Goal: Task Accomplishment & Management: Use online tool/utility

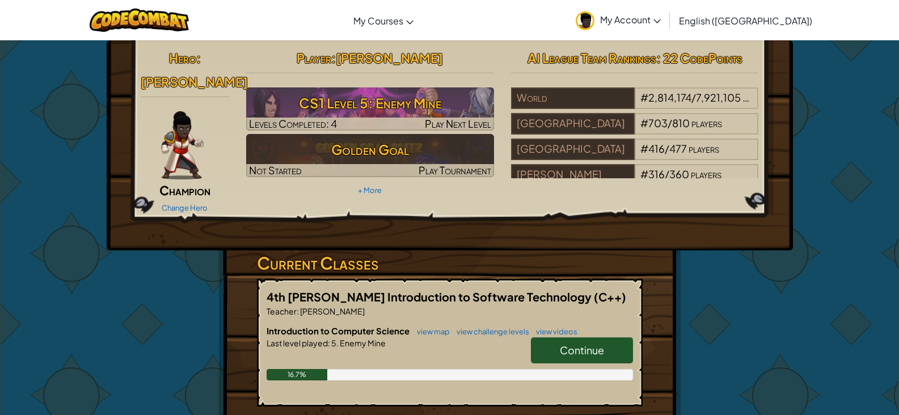
click at [587, 343] on span "Continue" at bounding box center [582, 349] width 44 height 13
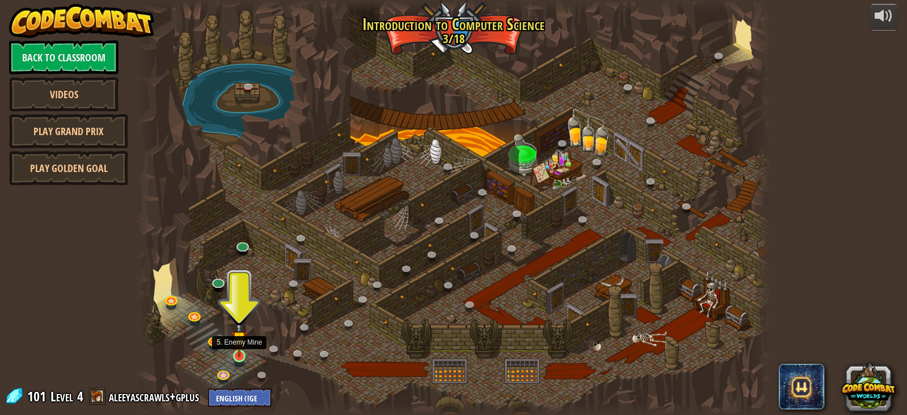
click at [238, 346] on img at bounding box center [239, 338] width 16 height 36
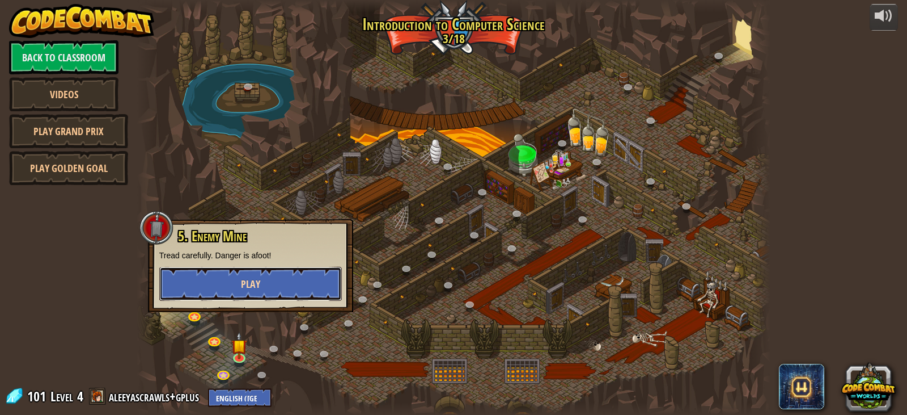
click at [244, 288] on span "Play" at bounding box center [250, 284] width 19 height 14
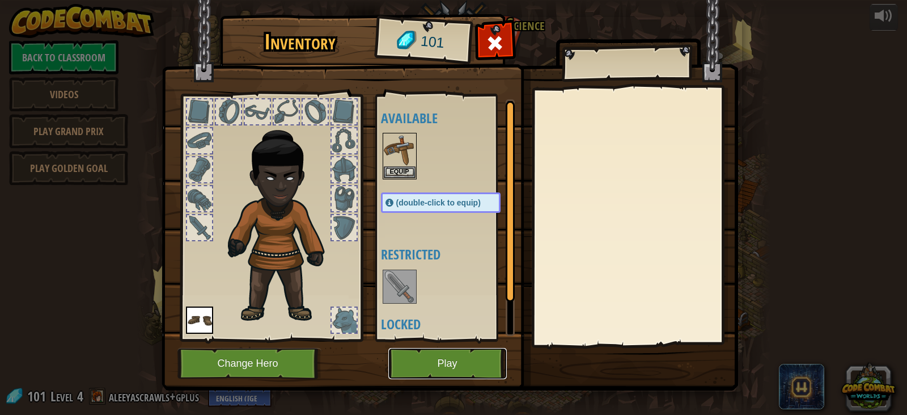
click at [426, 361] on button "Play" at bounding box center [447, 363] width 119 height 31
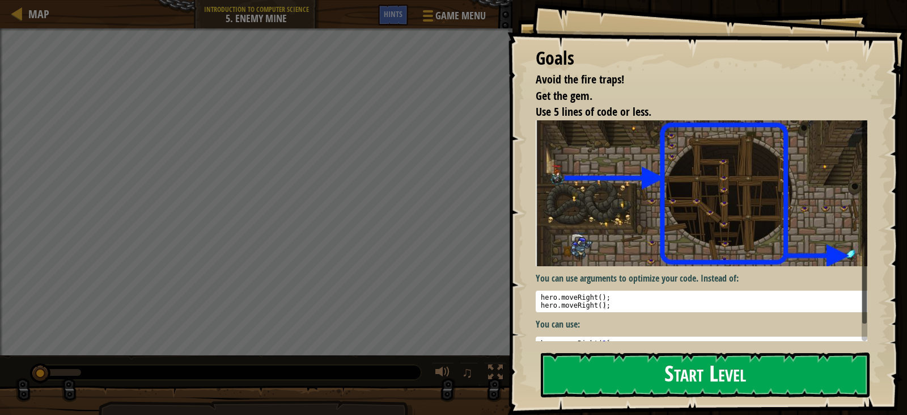
click at [693, 387] on button "Start Level" at bounding box center [705, 374] width 329 height 45
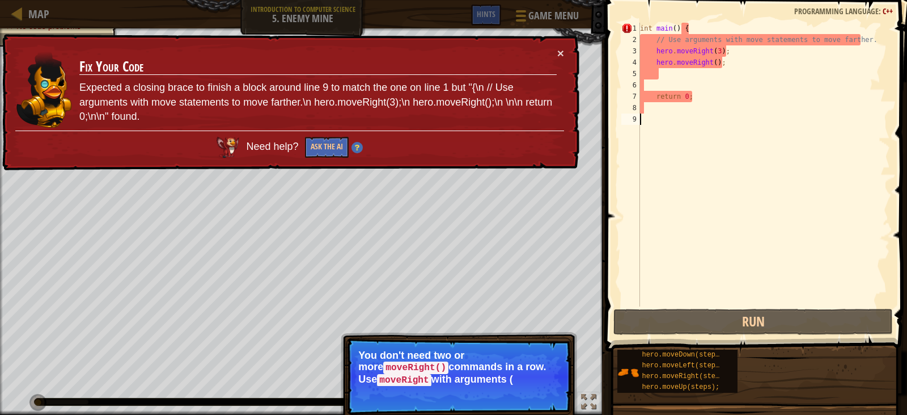
click at [560, 45] on div "× Fix Your Code Expected a closing brace to finish a block around line 9 to mat…" at bounding box center [290, 102] width 580 height 137
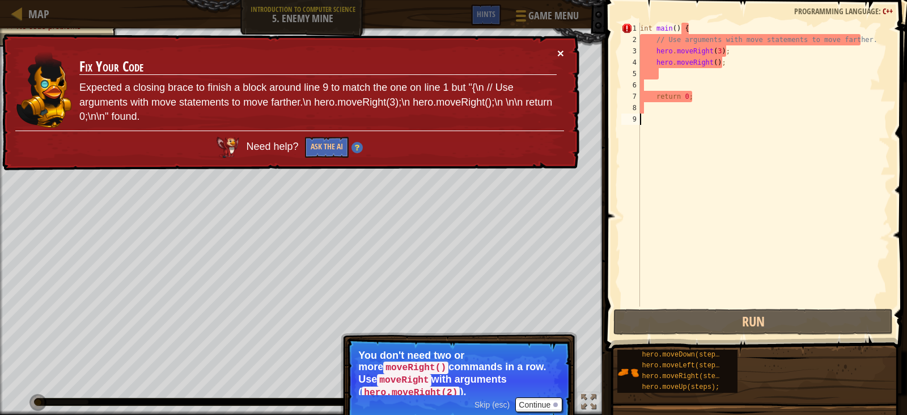
click at [561, 53] on button "×" at bounding box center [560, 53] width 7 height 12
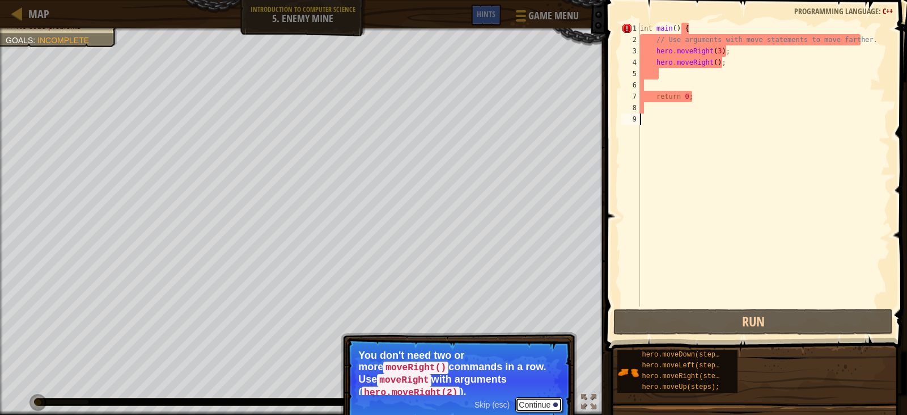
click at [544, 397] on button "Continue" at bounding box center [538, 404] width 47 height 15
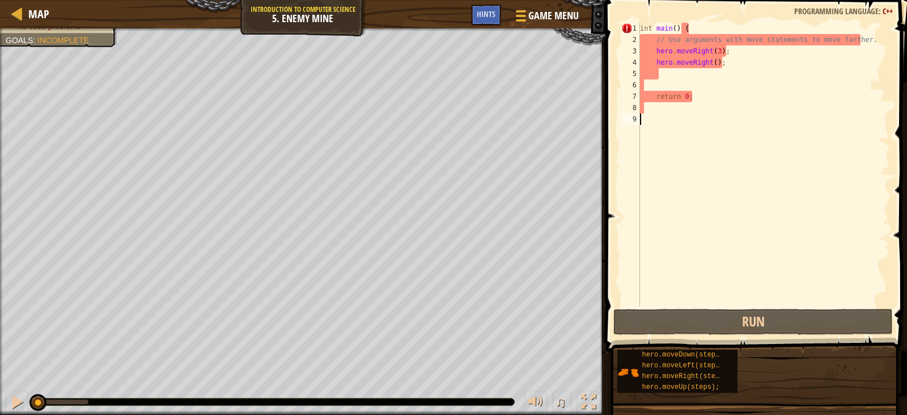
scroll to position [5, 0]
click at [713, 62] on div "int main ( ) { // Use arguments with move statements to move farther. hero . mo…" at bounding box center [764, 176] width 252 height 306
type textarea "hero.moveRight();"
drag, startPoint x: 712, startPoint y: 62, endPoint x: 657, endPoint y: 66, distance: 55.1
click at [657, 66] on div "int main ( ) { // Use arguments with move statements to move farther. hero . mo…" at bounding box center [764, 176] width 252 height 306
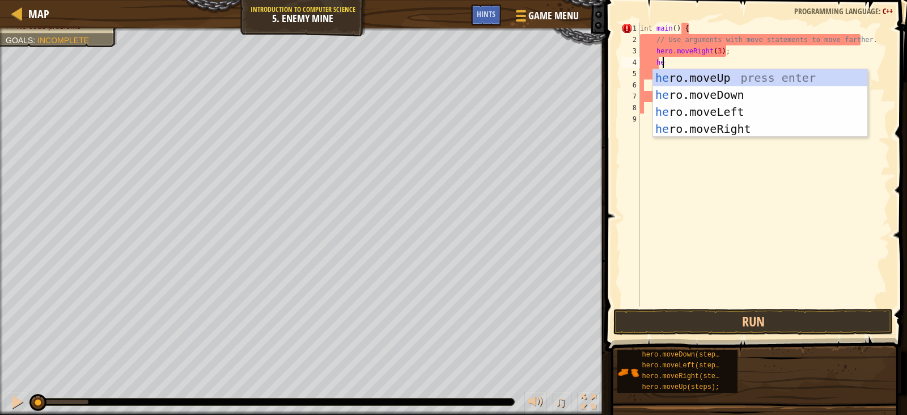
type textarea "her"
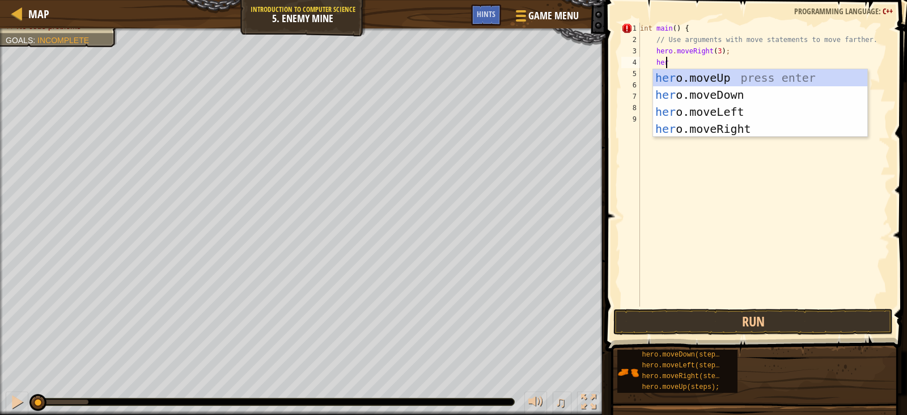
scroll to position [5, 2]
click at [789, 74] on div "her o.moveUp press enter her o.moveDown press enter her o.moveLeft press enter …" at bounding box center [760, 120] width 214 height 102
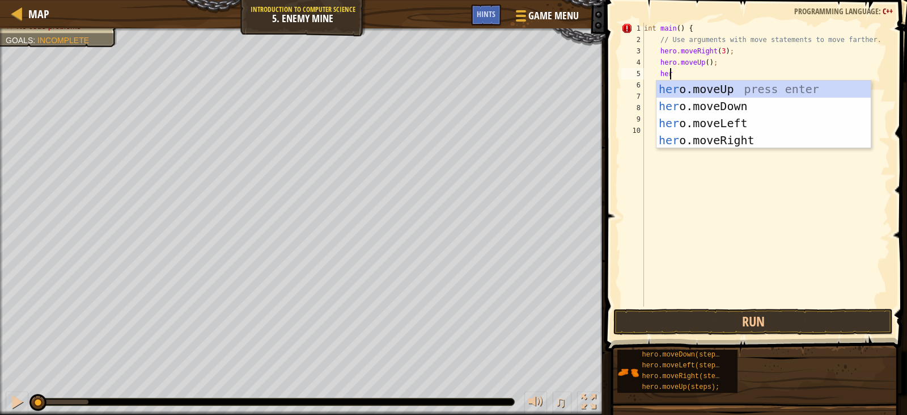
type textarea "hero"
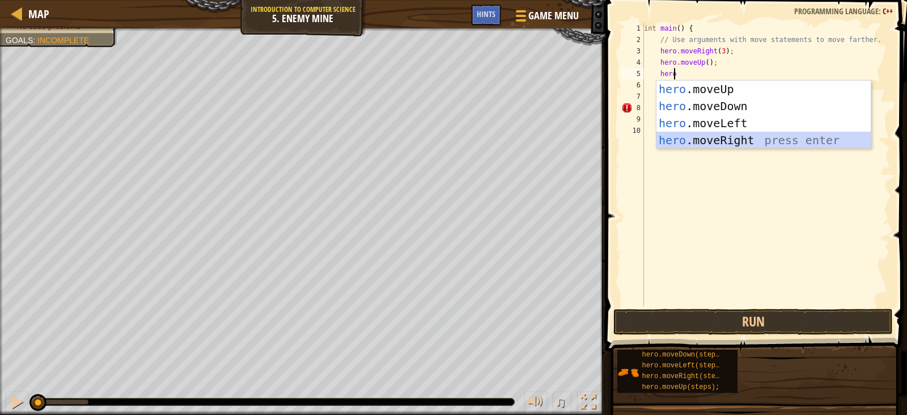
click at [763, 141] on div "hero .moveUp press enter hero .moveDown press enter hero .moveLeft press enter …" at bounding box center [764, 132] width 214 height 102
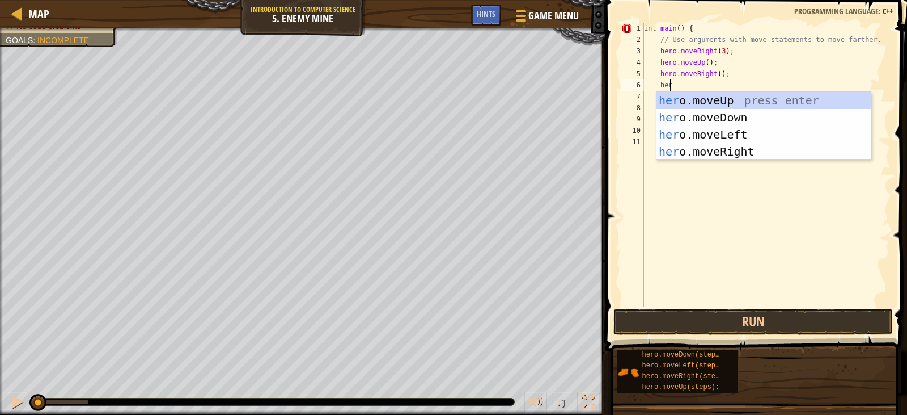
type textarea "hero"
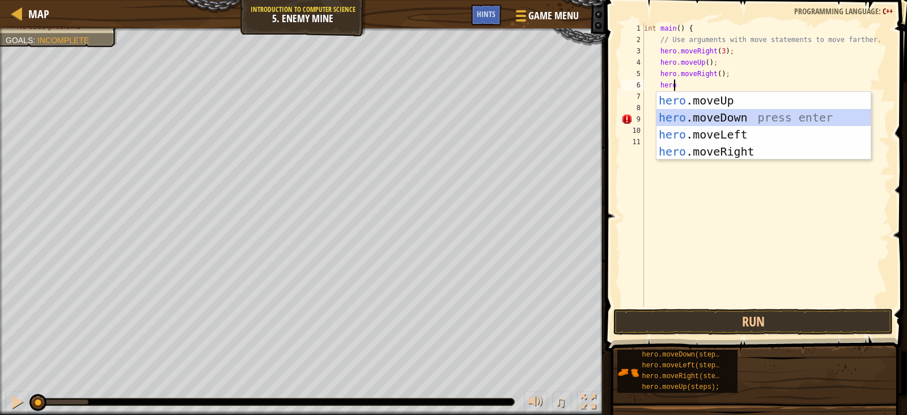
click at [738, 119] on div "hero .moveUp press enter hero .moveDown press enter hero .moveLeft press enter …" at bounding box center [764, 143] width 214 height 102
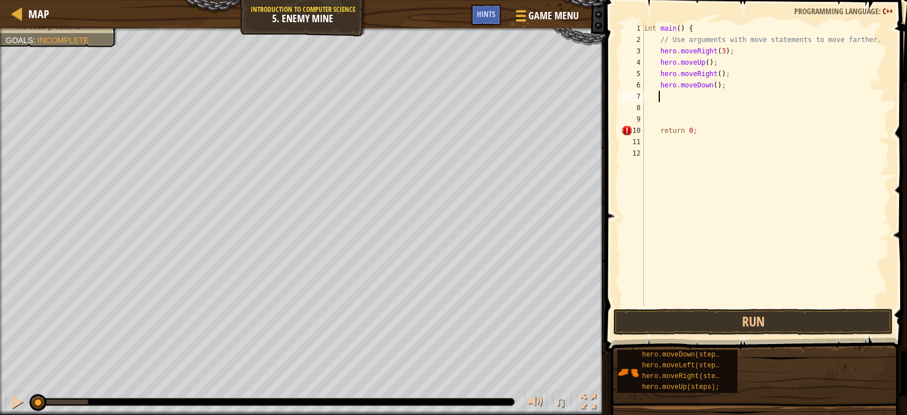
scroll to position [5, 1]
click at [708, 89] on div "int main ( ) { // Use arguments with move statements to move farther. hero . mo…" at bounding box center [766, 176] width 249 height 306
type textarea "hero.moveDown(3);"
click at [666, 94] on div "int main ( ) { // Use arguments with move statements to move farther. hero . mo…" at bounding box center [766, 176] width 249 height 306
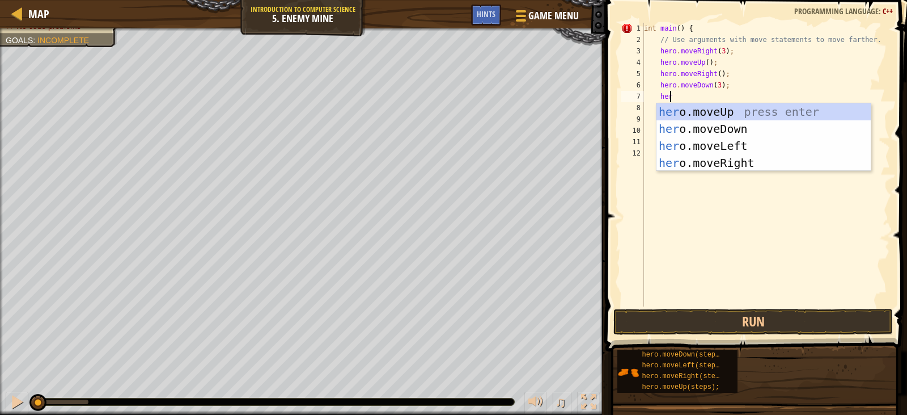
scroll to position [5, 2]
type textarea "hero"
click at [745, 160] on div "hero .moveUp press enter hero .moveDown press enter hero .moveLeft press enter …" at bounding box center [764, 154] width 214 height 102
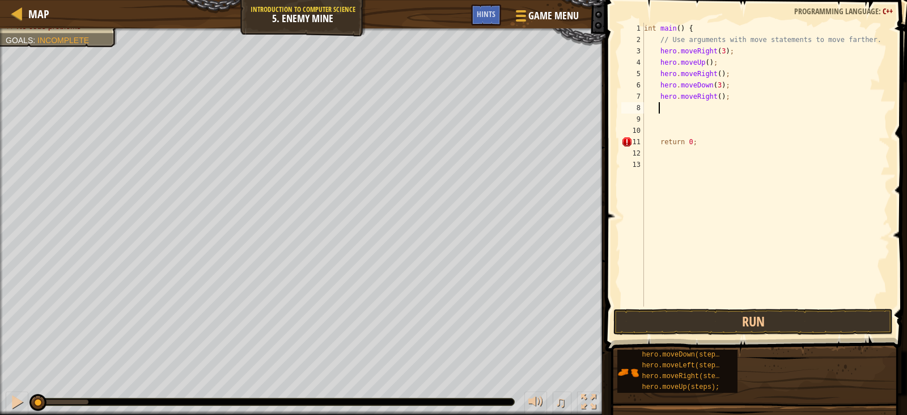
scroll to position [5, 1]
click at [715, 95] on div "int main ( ) { // Use arguments with move statements to move farther. hero . mo…" at bounding box center [766, 176] width 249 height 306
type textarea "hero.moveRight(2);"
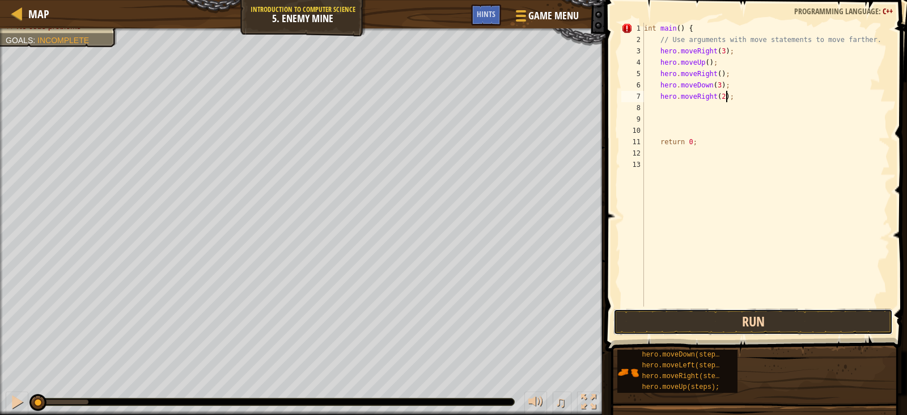
click at [758, 314] on button "Run" at bounding box center [753, 321] width 279 height 26
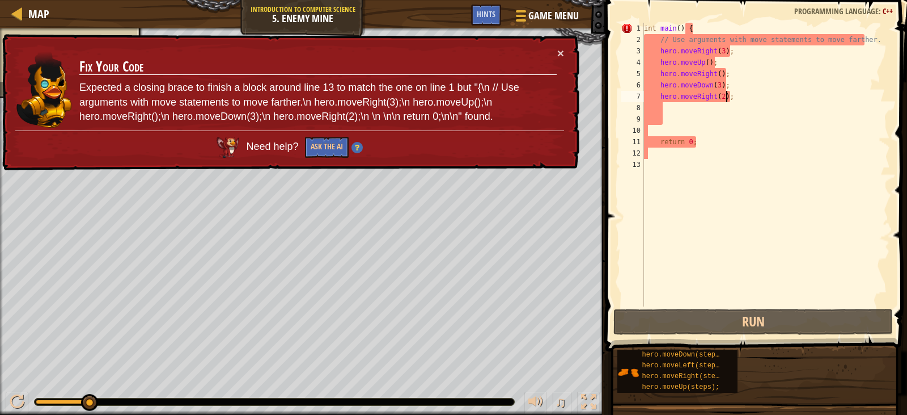
click at [777, 214] on div "int main ( ) { // Use arguments with move statements to move farther. hero . mo…" at bounding box center [766, 176] width 249 height 306
click at [46, 4] on div "Map" at bounding box center [36, 14] width 27 height 28
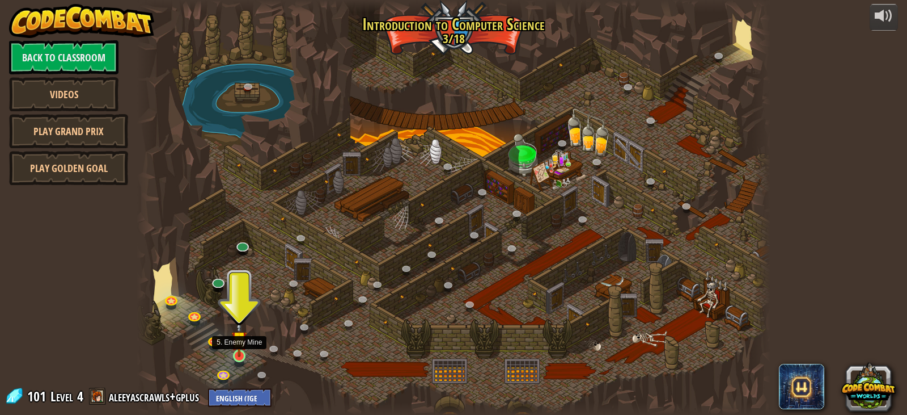
click at [240, 355] on img at bounding box center [239, 338] width 16 height 36
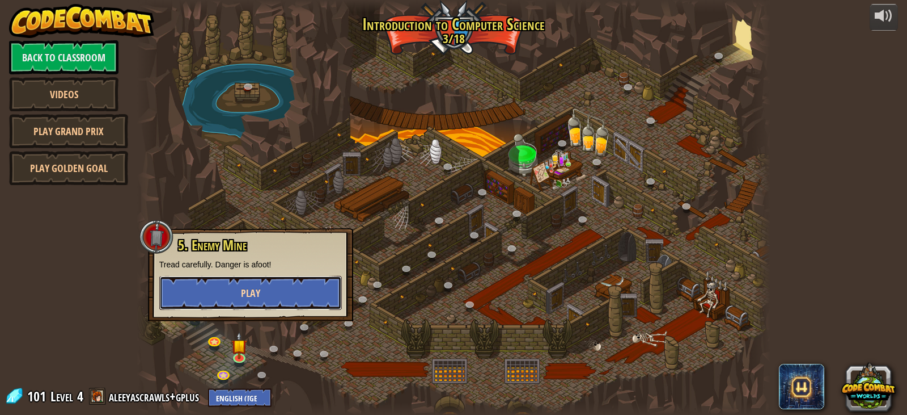
click at [240, 297] on button "Play" at bounding box center [250, 293] width 183 height 34
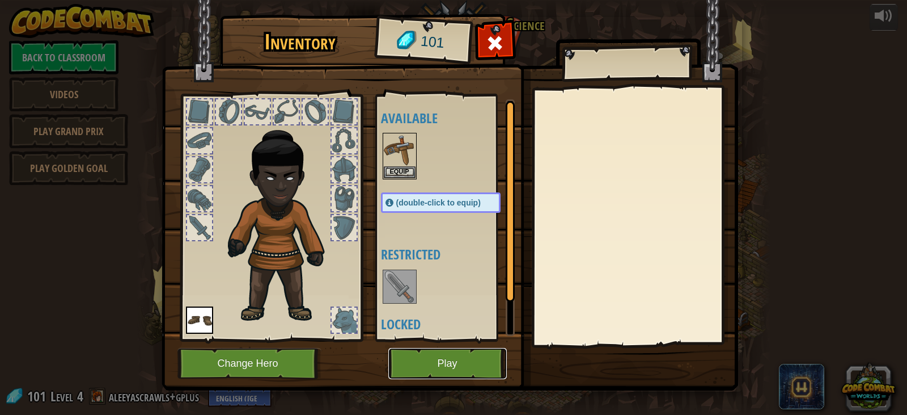
click at [433, 357] on button "Play" at bounding box center [447, 363] width 119 height 31
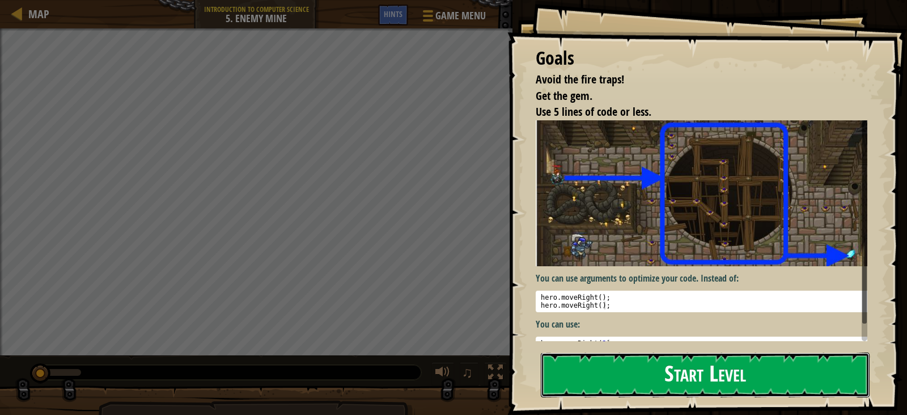
click at [667, 392] on button "Start Level" at bounding box center [705, 374] width 329 height 45
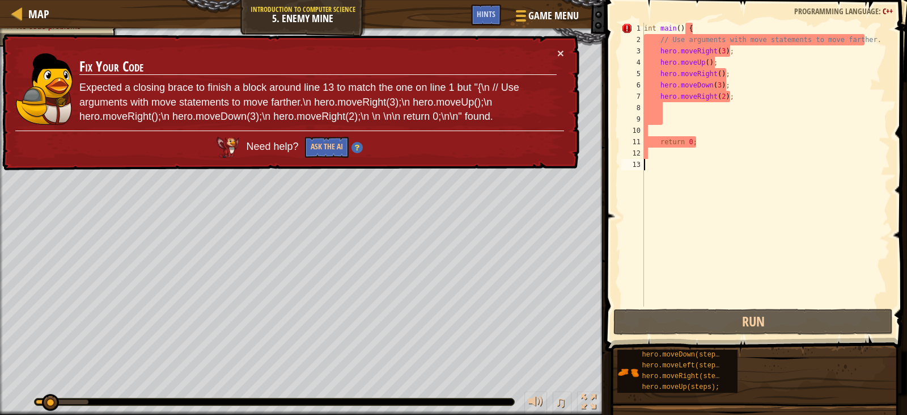
click at [660, 127] on div "int main ( ) { // Use arguments with move statements to move farther. hero . mo…" at bounding box center [766, 176] width 248 height 306
click at [561, 54] on button "×" at bounding box center [560, 53] width 7 height 12
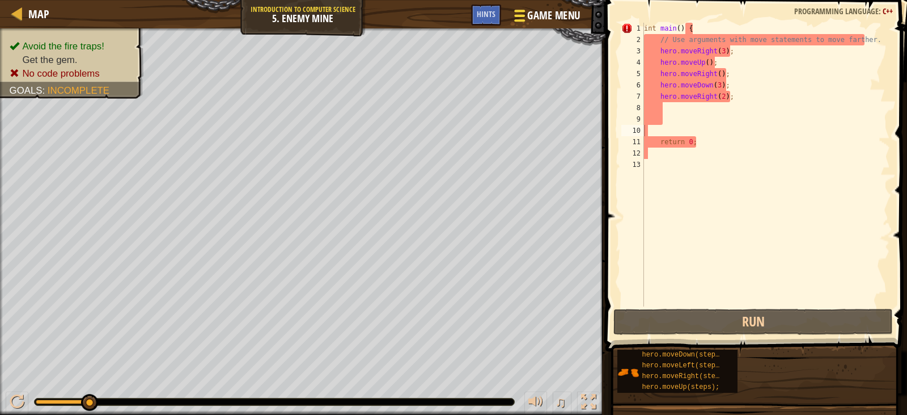
click at [551, 19] on span "Game Menu" at bounding box center [554, 15] width 53 height 15
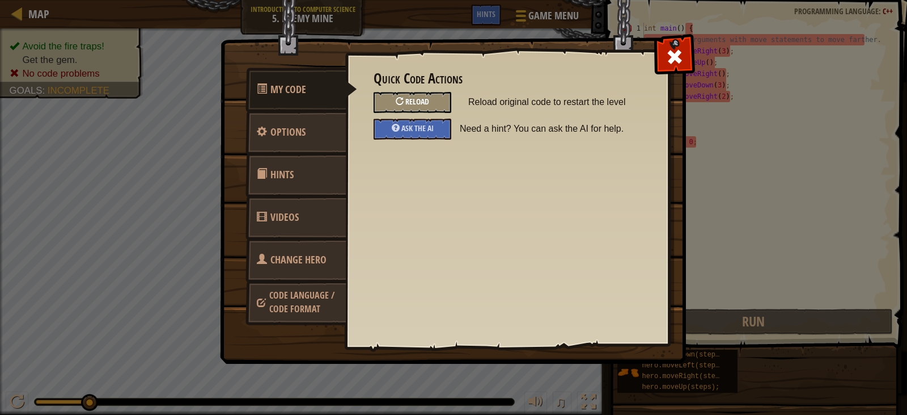
click at [433, 100] on div "Reload" at bounding box center [413, 102] width 78 height 21
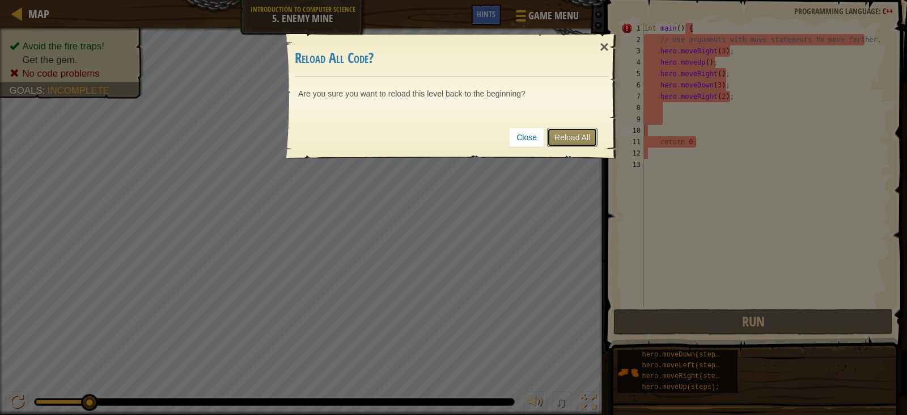
click at [564, 134] on link "Reload All" at bounding box center [572, 137] width 50 height 19
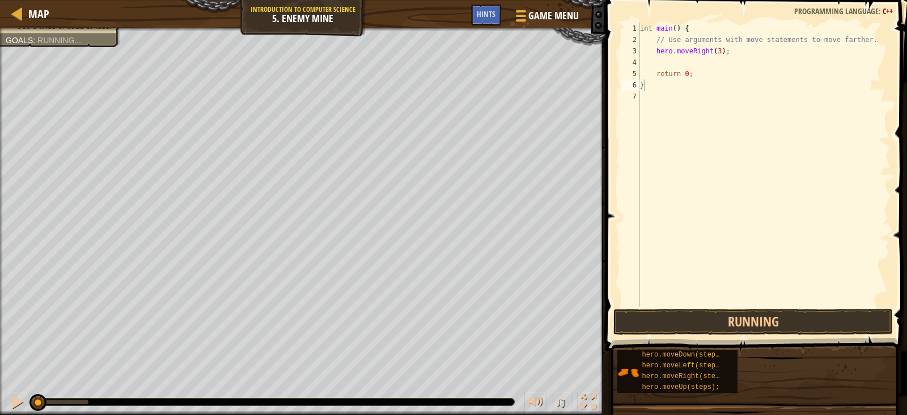
type textarea "}"
click at [660, 67] on div "int main ( ) { // Use arguments with move statements to move farther. hero . mo…" at bounding box center [764, 176] width 252 height 306
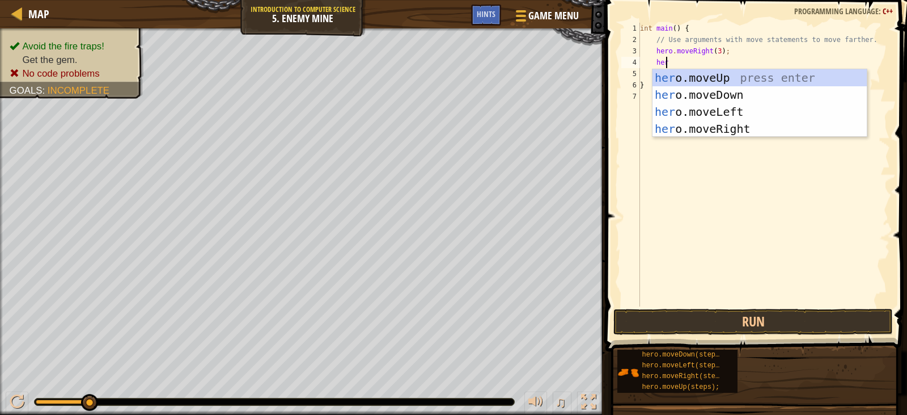
scroll to position [5, 2]
type textarea "hero"
click at [709, 81] on div "hero .moveUp press enter hero .moveDown press enter hero .moveLeft press enter …" at bounding box center [760, 120] width 214 height 102
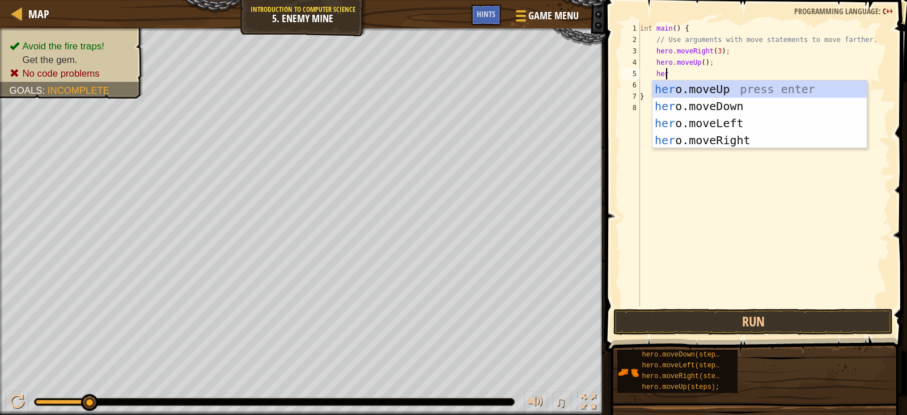
type textarea "hero"
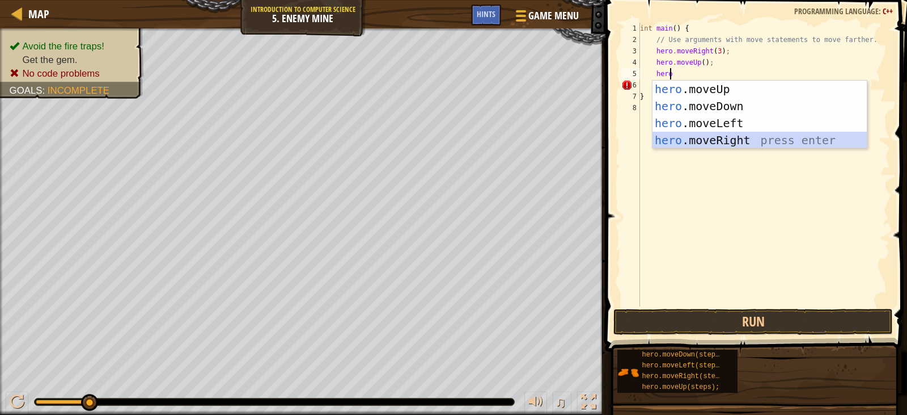
click at [738, 134] on div "hero .moveUp press enter hero .moveDown press enter hero .moveLeft press enter …" at bounding box center [760, 132] width 214 height 102
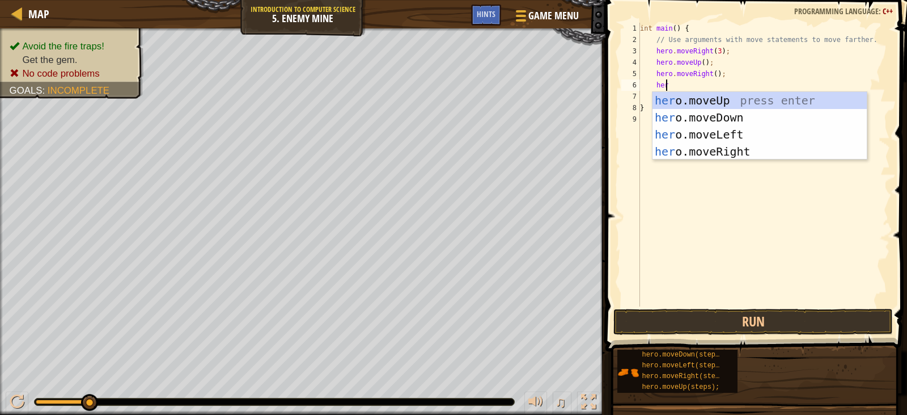
type textarea "hero"
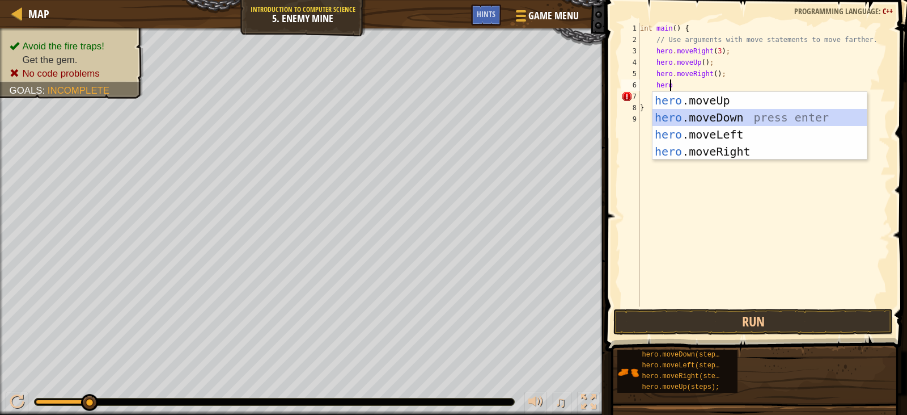
click at [720, 113] on div "hero .moveUp press enter hero .moveDown press enter hero .moveLeft press enter …" at bounding box center [760, 143] width 214 height 102
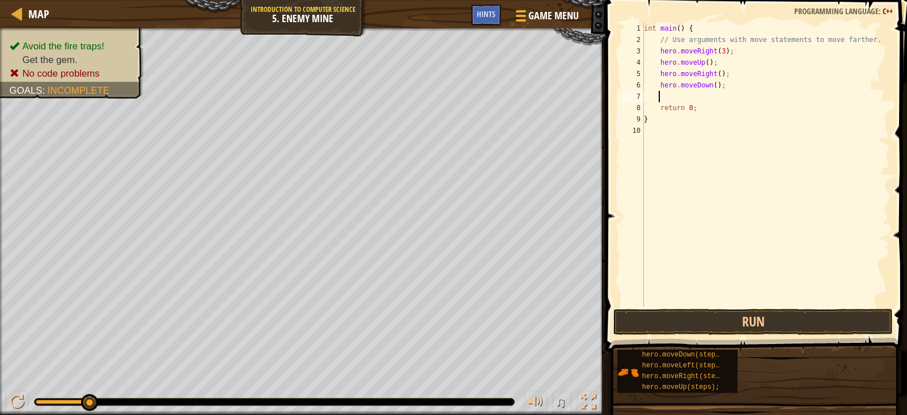
click at [712, 80] on div "int main ( ) { // Use arguments with move statements to move farther. hero . mo…" at bounding box center [766, 176] width 249 height 306
type textarea "hero.moveDown(3);"
click at [680, 94] on div "int main ( ) { // Use arguments with move statements to move farther. hero . mo…" at bounding box center [766, 176] width 249 height 306
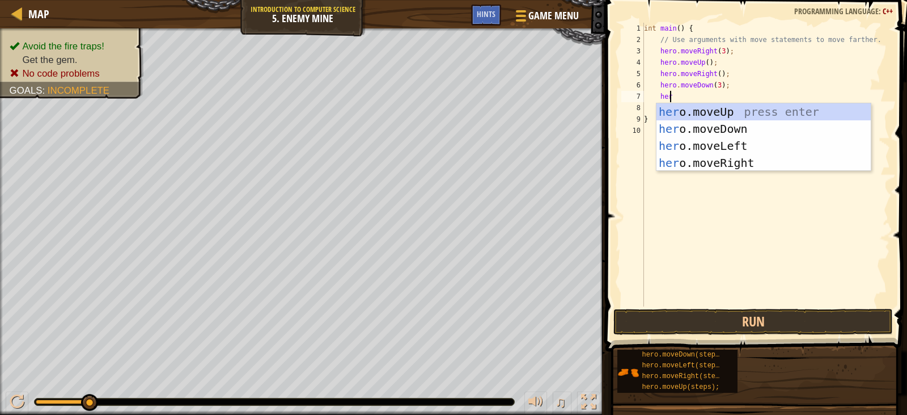
scroll to position [5, 2]
type textarea "hero"
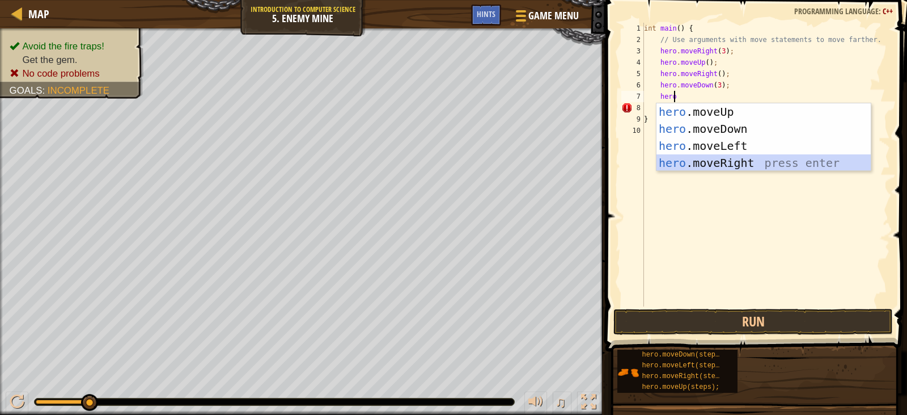
click at [721, 160] on div "hero .moveUp press enter hero .moveDown press enter hero .moveLeft press enter …" at bounding box center [764, 154] width 214 height 102
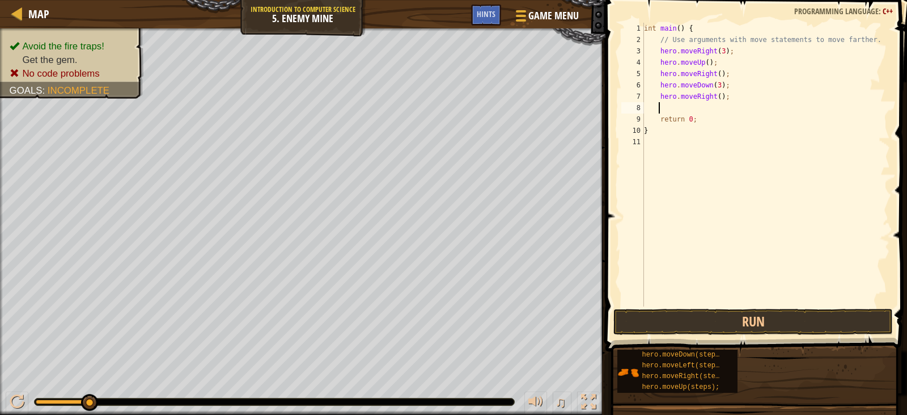
click at [716, 96] on div "int main ( ) { // Use arguments with move statements to move farther. hero . mo…" at bounding box center [766, 176] width 249 height 306
type textarea "hero.moveRight(2);"
click at [773, 323] on button "Run" at bounding box center [753, 321] width 279 height 26
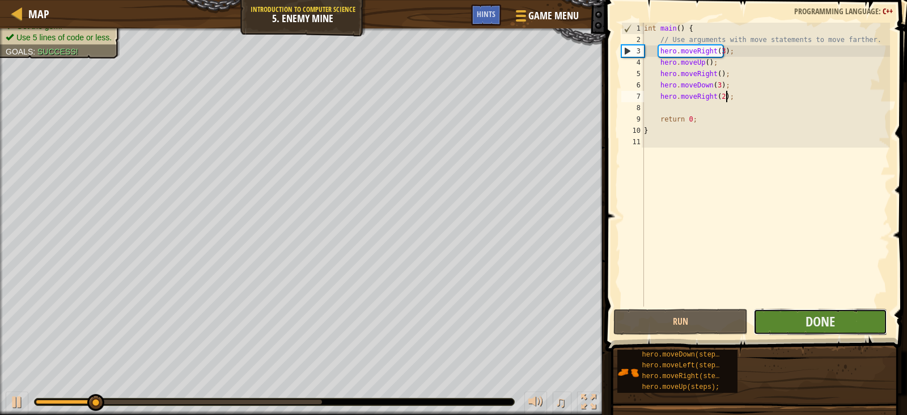
click at [798, 325] on button "Done" at bounding box center [821, 321] width 134 height 26
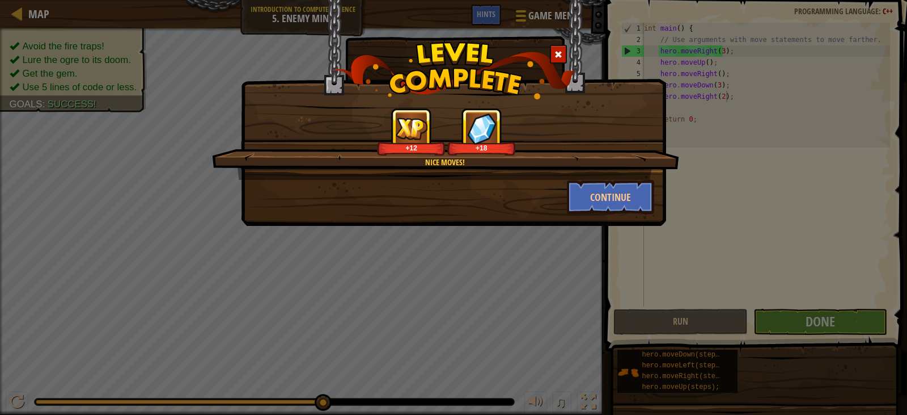
click at [585, 179] on div "Nice moves! +12 +18" at bounding box center [445, 144] width 467 height 72
click at [591, 193] on button "Continue" at bounding box center [611, 197] width 88 height 34
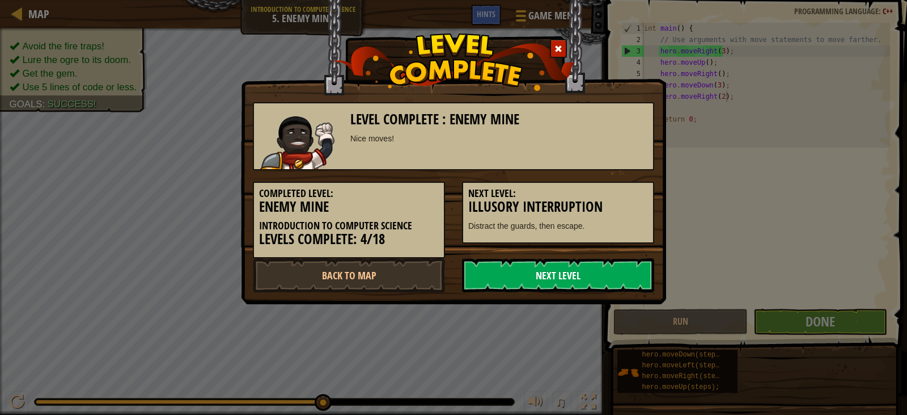
click at [590, 274] on link "Next Level" at bounding box center [558, 275] width 192 height 34
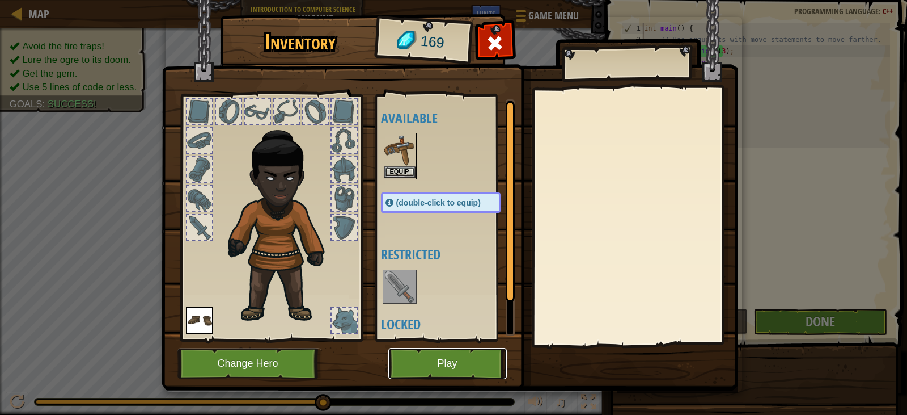
click at [483, 370] on button "Play" at bounding box center [447, 363] width 119 height 31
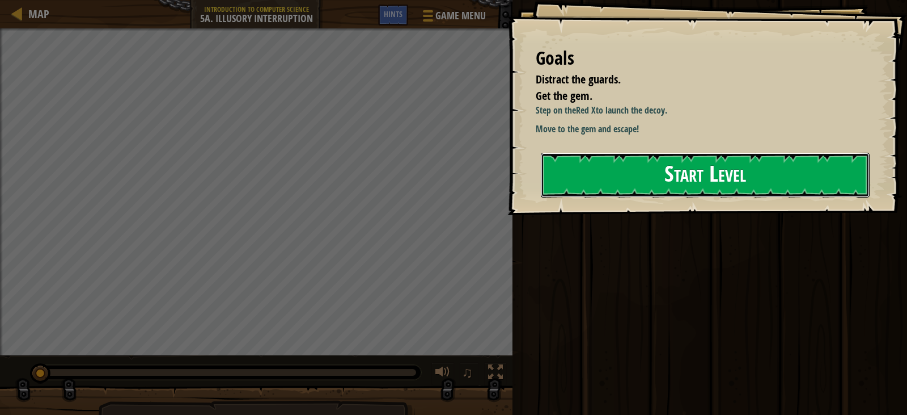
click at [726, 160] on button "Start Level" at bounding box center [705, 175] width 329 height 45
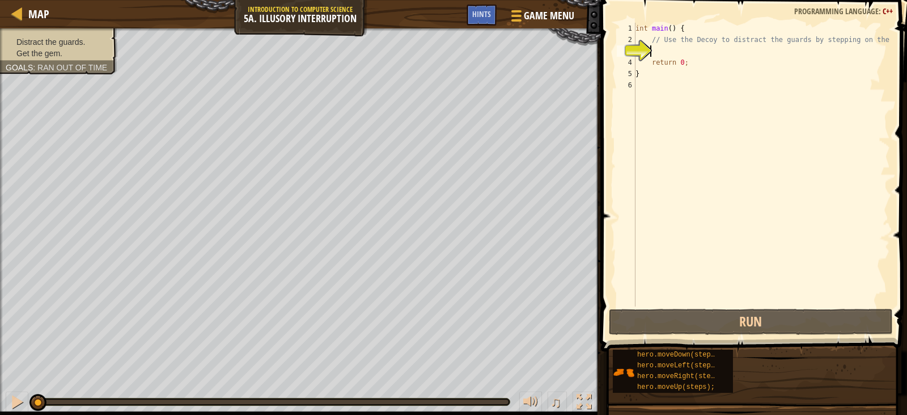
type textarea "m"
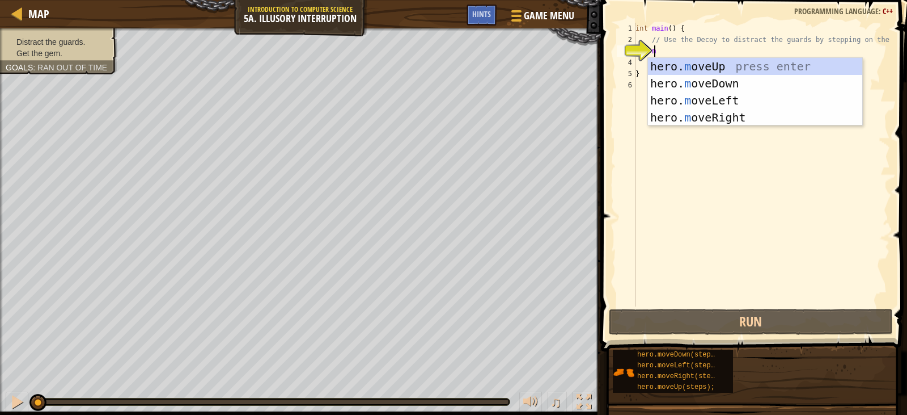
scroll to position [5, 1]
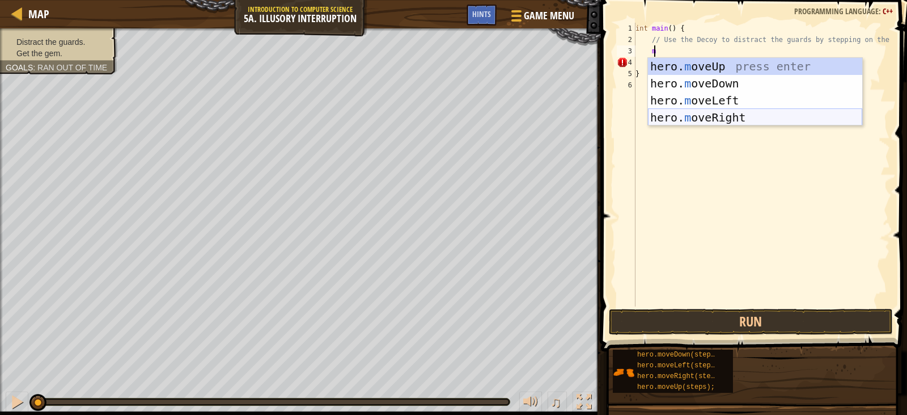
click at [675, 116] on div "hero. m oveUp press enter hero. m oveDown press enter hero. m oveLeft press ent…" at bounding box center [755, 109] width 214 height 102
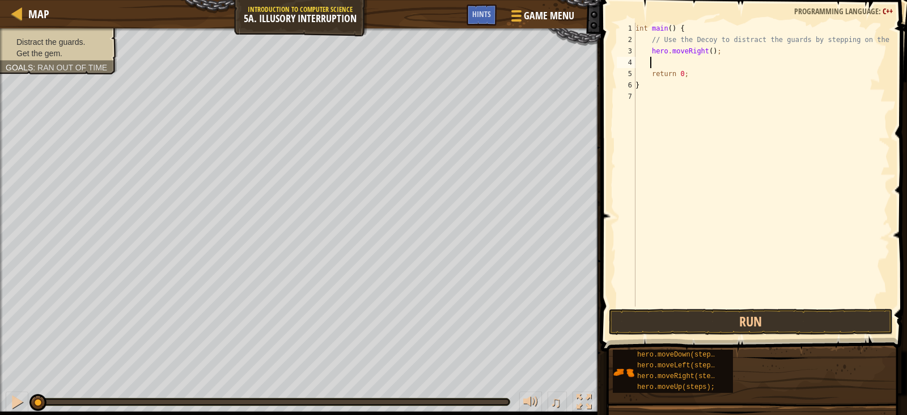
click at [704, 49] on div "int main ( ) { // Use the Decoy to distract the guards by stepping on the X. he…" at bounding box center [761, 176] width 257 height 306
click at [705, 50] on div "int main ( ) { // Use the Decoy to distract the guards by stepping on the X. he…" at bounding box center [761, 176] width 257 height 306
click at [722, 308] on button "Run" at bounding box center [751, 321] width 284 height 26
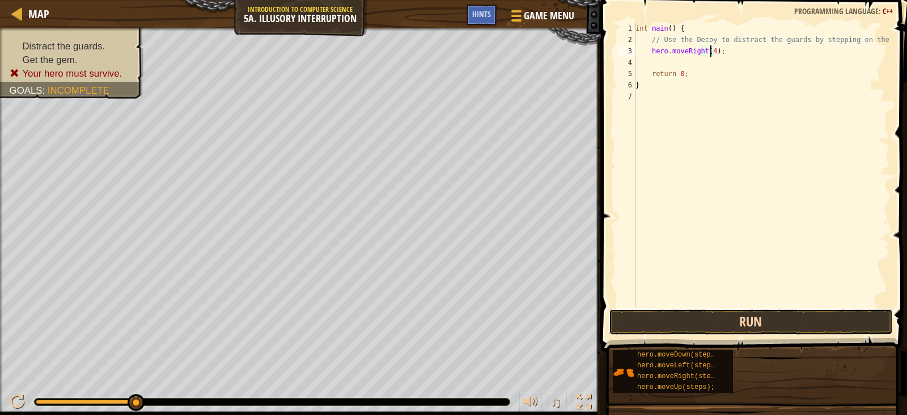
click at [700, 327] on button "Run" at bounding box center [751, 321] width 284 height 26
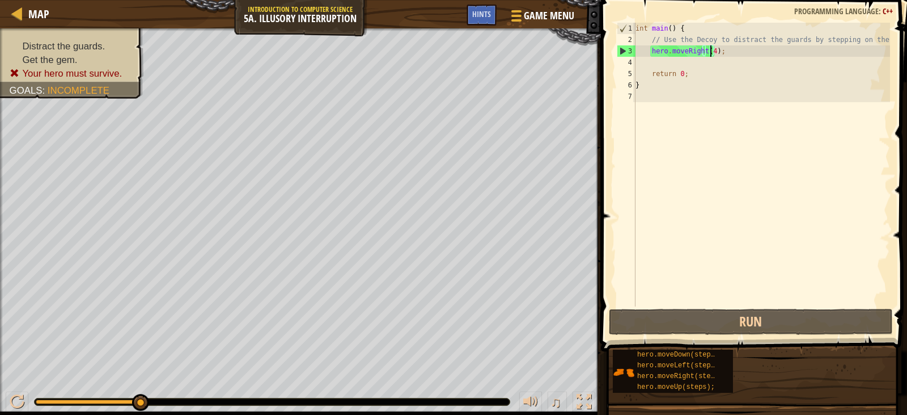
type textarea "hero.moveRight();"
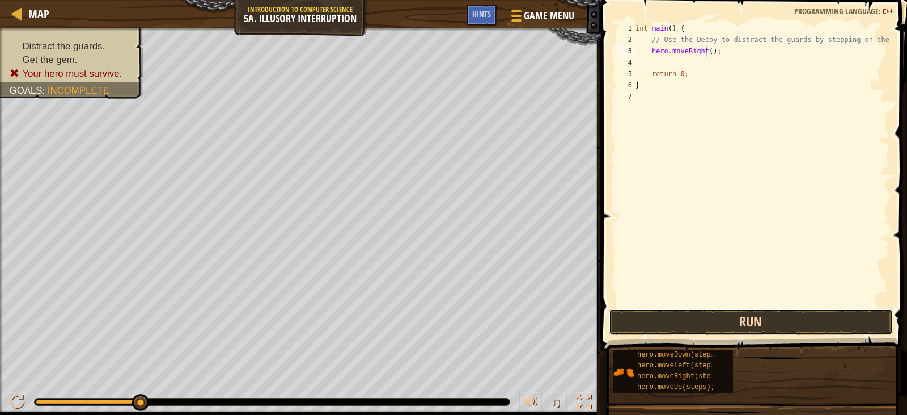
click at [715, 321] on button "Run" at bounding box center [751, 321] width 284 height 26
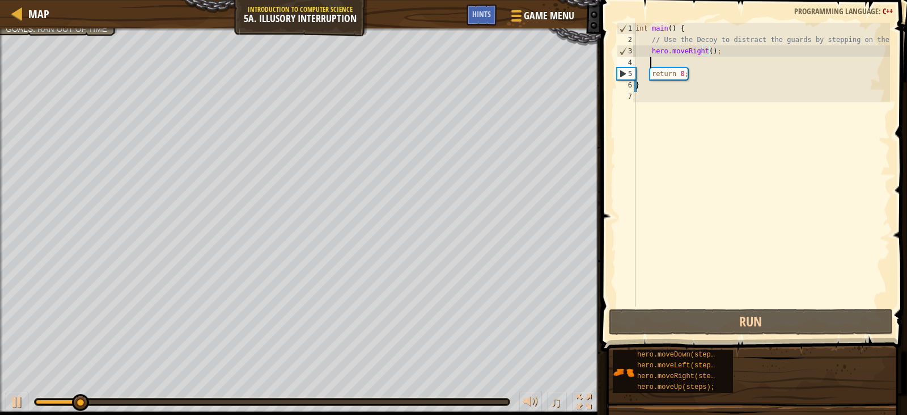
click at [733, 64] on div "int main ( ) { // Use the Decoy to distract the guards by stepping on the X. he…" at bounding box center [761, 176] width 257 height 306
type textarea "d"
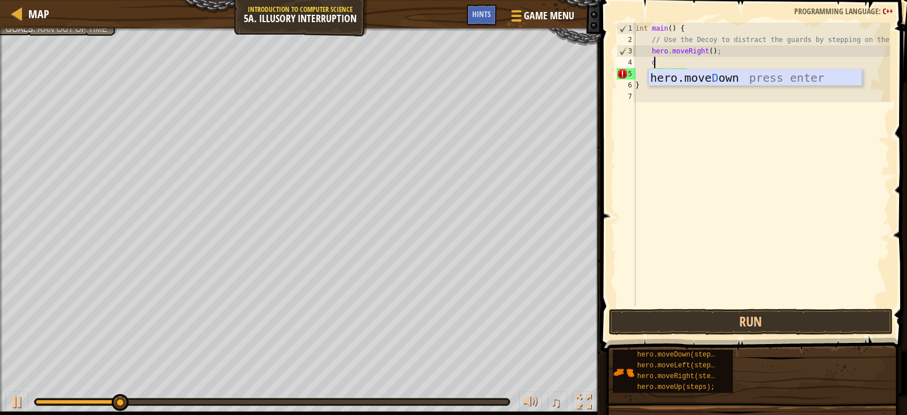
click at [796, 76] on div "hero.[PERSON_NAME] own press enter" at bounding box center [755, 94] width 214 height 51
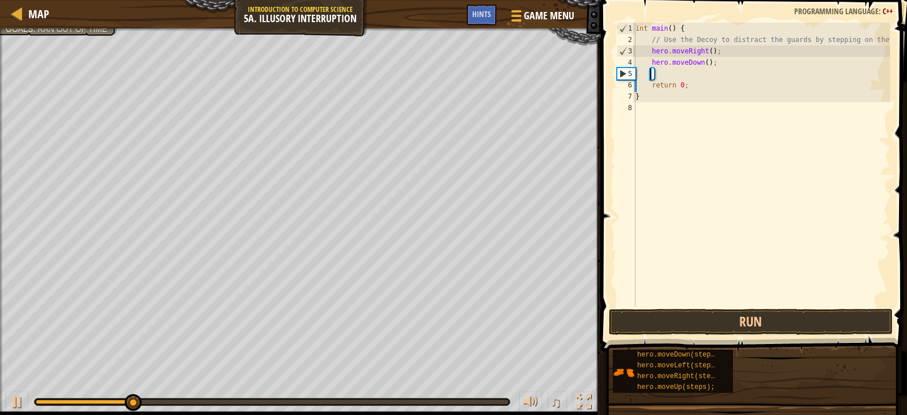
click at [703, 63] on div "int main ( ) { // Use the Decoy to distract the guards by stepping on the X. he…" at bounding box center [761, 176] width 257 height 306
type textarea "hero.moveDown(2);"
drag, startPoint x: 721, startPoint y: 313, endPoint x: 720, endPoint y: 307, distance: 6.5
click at [721, 314] on button "Run" at bounding box center [751, 321] width 284 height 26
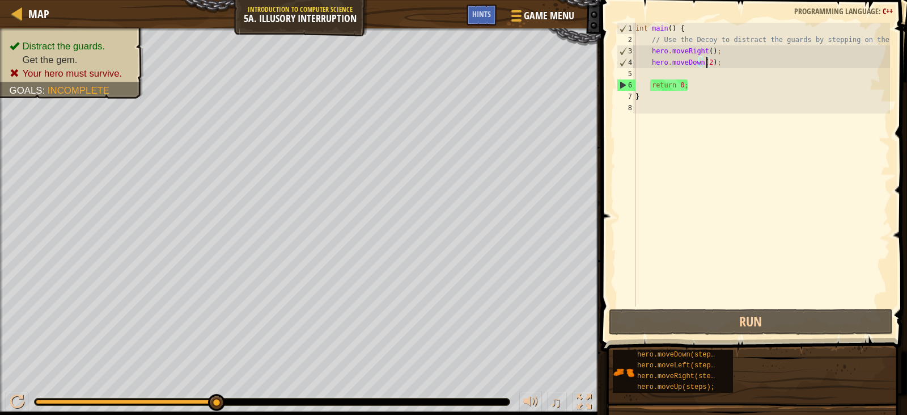
scroll to position [5, 1]
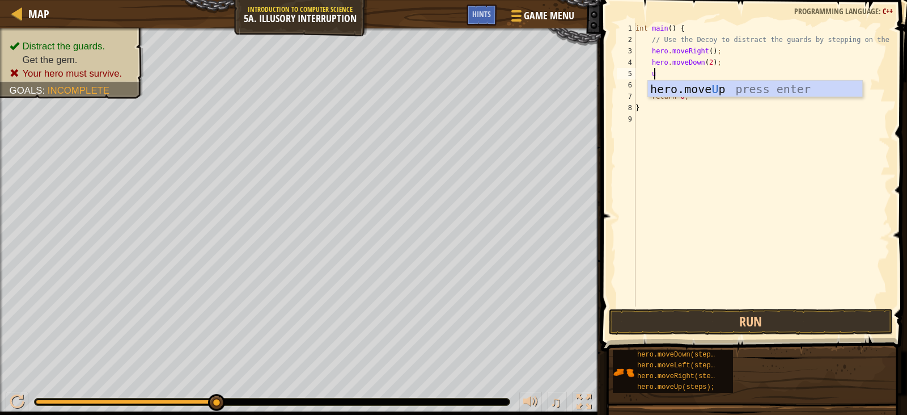
type textarea "up"
click at [674, 87] on div "hero.move Up press enter" at bounding box center [755, 106] width 214 height 51
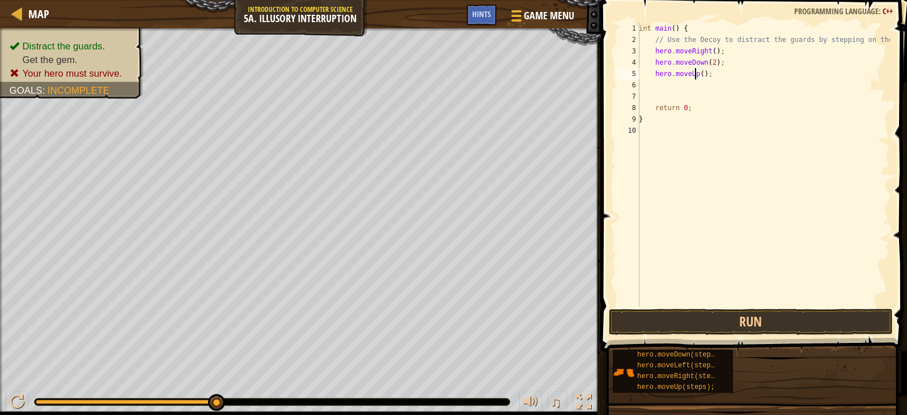
click at [696, 78] on div "int main ( ) { // Use the Decoy to distract the guards by stepping on the X. he…" at bounding box center [763, 176] width 253 height 306
click at [696, 77] on div "int main ( ) { // Use the Decoy to distract the guards by stepping on the X. he…" at bounding box center [763, 176] width 253 height 306
click at [699, 72] on div "int main ( ) { // Use the Decoy to distract the guards by stepping on the X. he…" at bounding box center [763, 176] width 253 height 306
type textarea "hero.moveUp(2);"
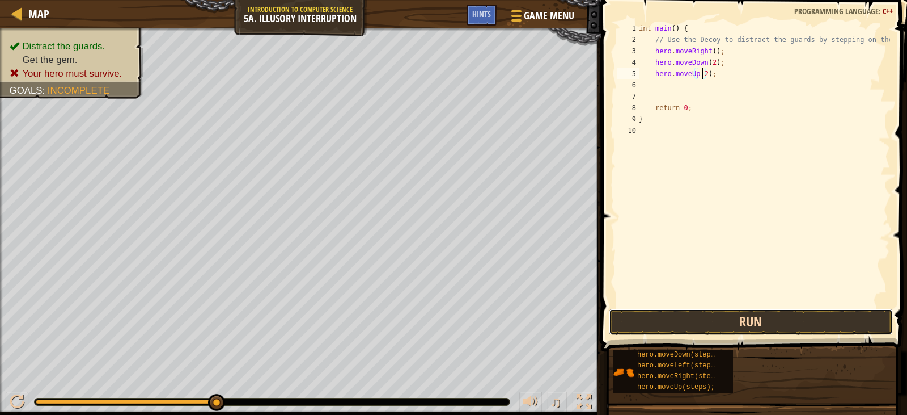
click at [792, 318] on button "Run" at bounding box center [751, 321] width 284 height 26
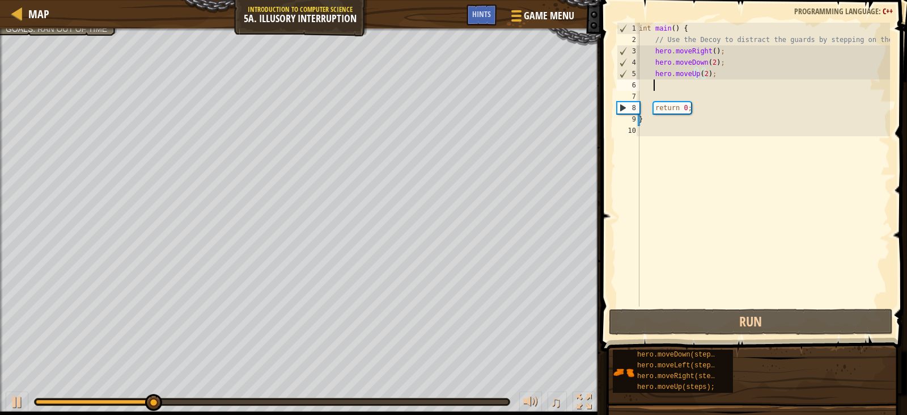
click at [690, 84] on div "int main ( ) { // Use the Decoy to distract the guards by stepping on the X. he…" at bounding box center [763, 176] width 253 height 306
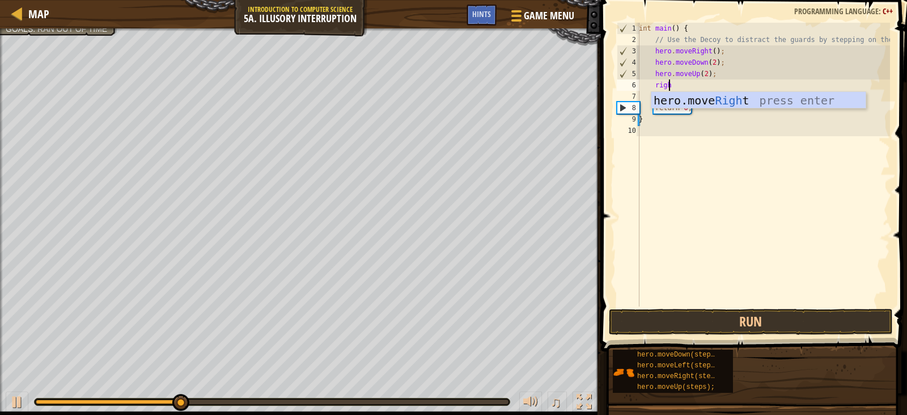
scroll to position [5, 2]
type textarea "right"
click at [699, 102] on div "hero.move Right press enter" at bounding box center [759, 117] width 214 height 51
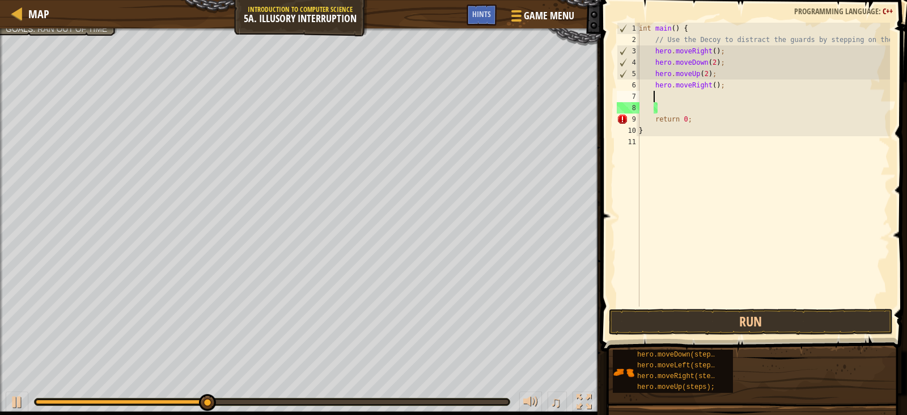
scroll to position [5, 1]
click at [711, 87] on div "int main ( ) { // Use the Decoy to distract the guards by stepping on the X. he…" at bounding box center [763, 176] width 253 height 306
type textarea "hero.moveRight(3);"
click at [772, 325] on button "Run" at bounding box center [751, 321] width 284 height 26
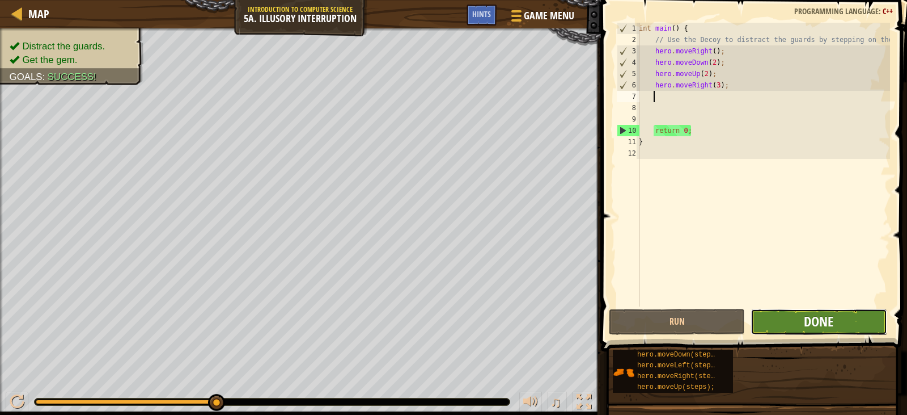
click at [823, 323] on span "Done" at bounding box center [818, 321] width 29 height 18
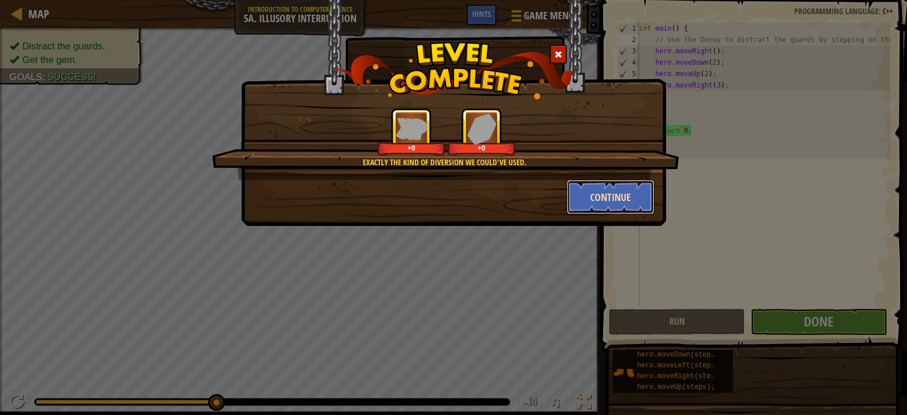
click at [599, 194] on button "Continue" at bounding box center [611, 197] width 88 height 34
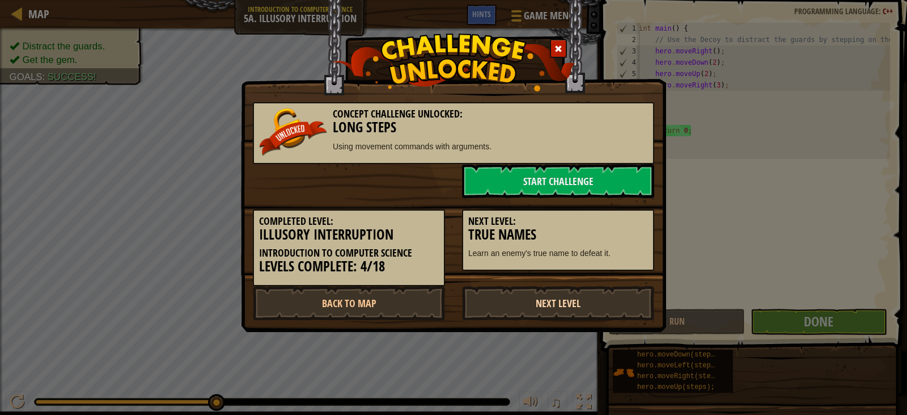
click at [523, 293] on link "Next Level" at bounding box center [558, 303] width 192 height 34
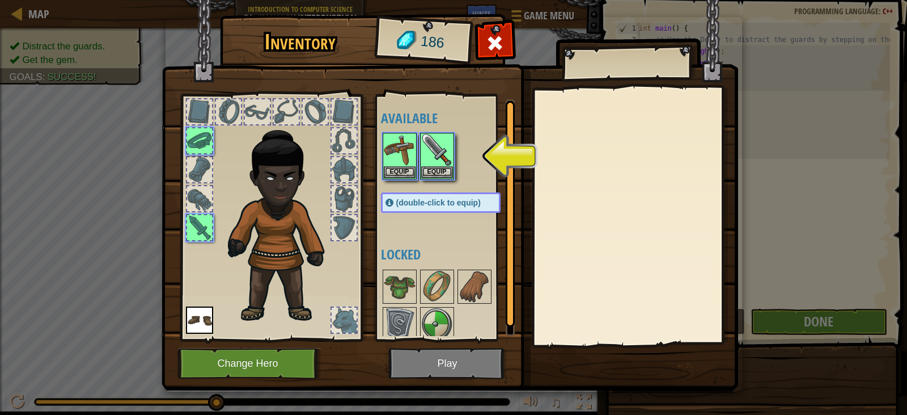
click at [447, 374] on img at bounding box center [450, 184] width 577 height 412
click at [422, 148] on img at bounding box center [437, 150] width 32 height 32
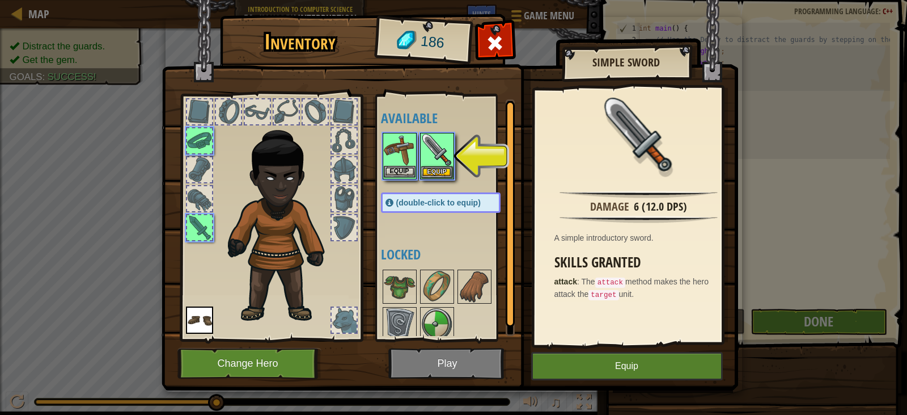
click at [407, 152] on img at bounding box center [400, 150] width 32 height 32
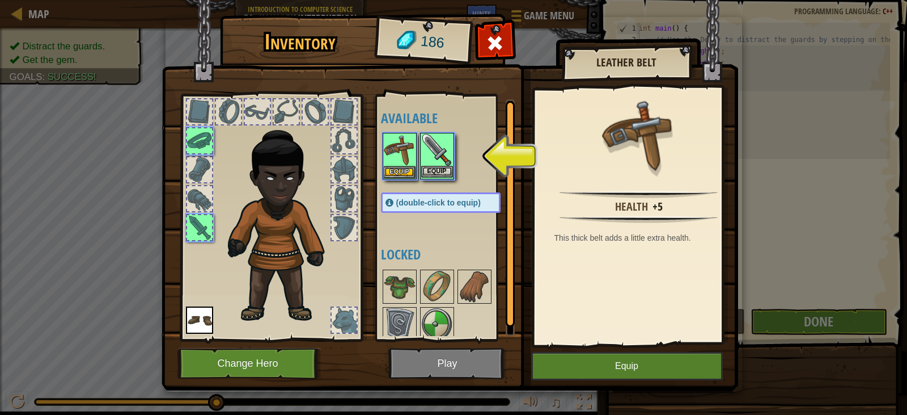
click at [439, 147] on img at bounding box center [437, 150] width 32 height 32
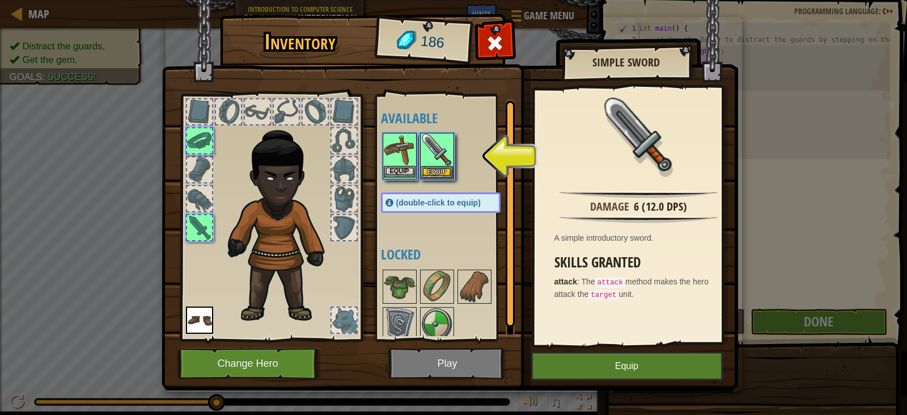
click at [408, 147] on img at bounding box center [400, 150] width 32 height 32
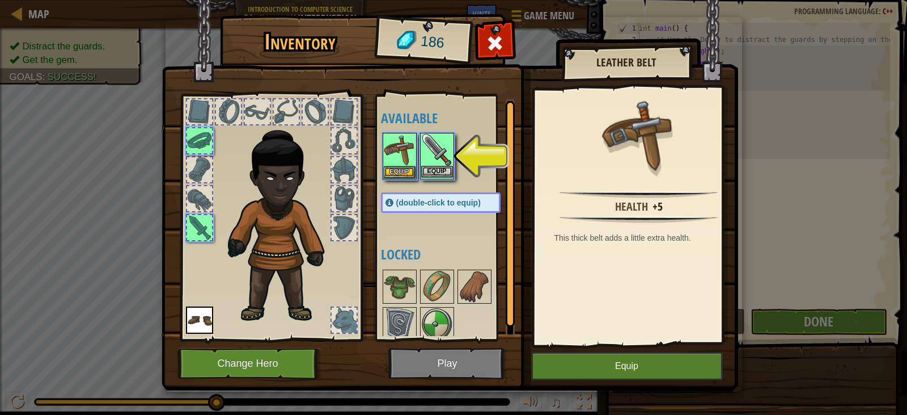
click at [433, 145] on img at bounding box center [437, 150] width 32 height 32
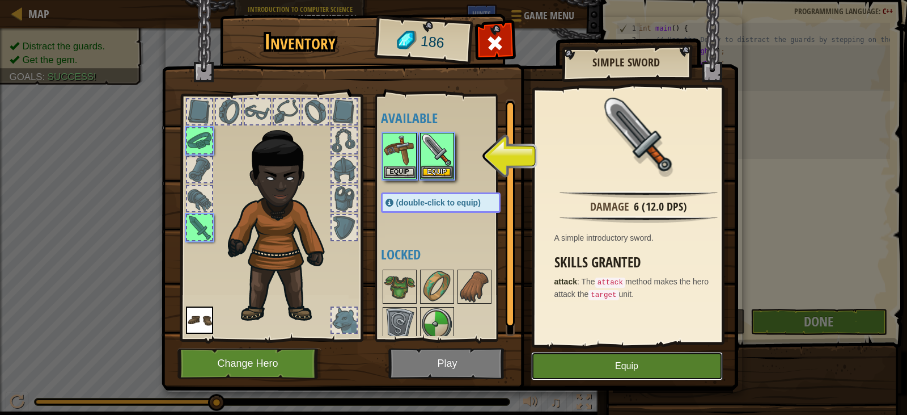
click at [585, 354] on button "Equip" at bounding box center [627, 366] width 192 height 28
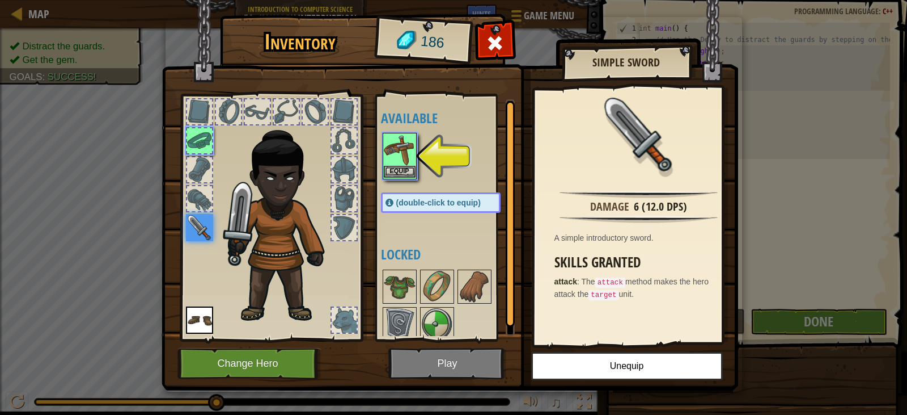
click at [400, 160] on img at bounding box center [400, 150] width 32 height 32
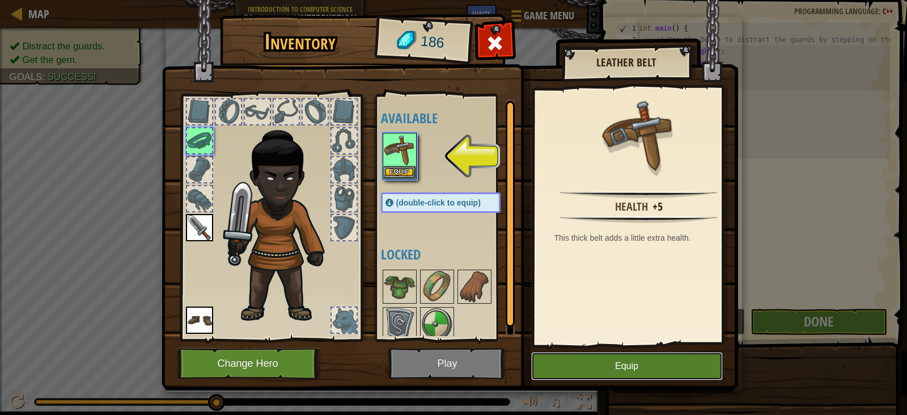
drag, startPoint x: 618, startPoint y: 362, endPoint x: 614, endPoint y: 367, distance: 6.8
click at [614, 367] on button "Equip" at bounding box center [627, 366] width 192 height 28
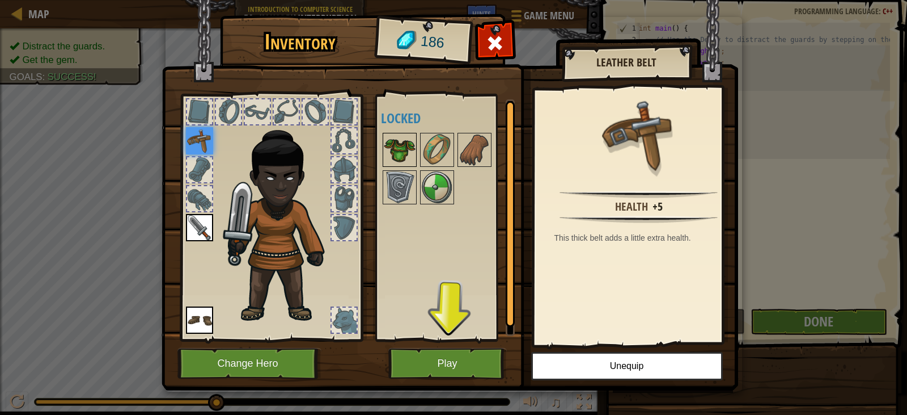
click at [403, 139] on img at bounding box center [400, 150] width 32 height 32
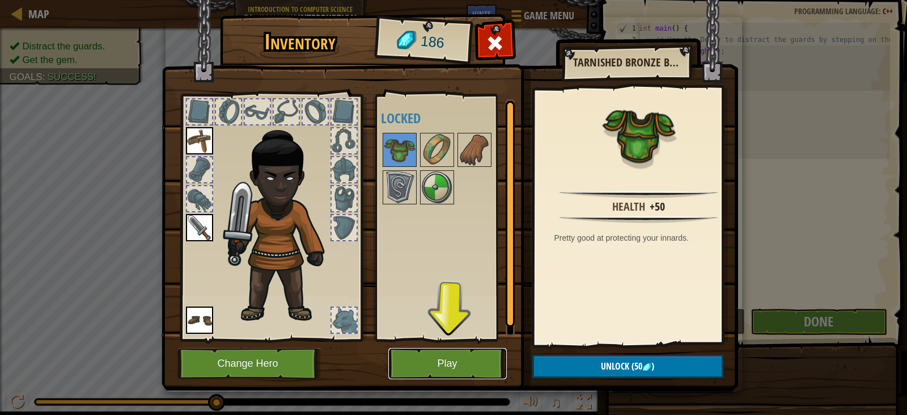
click at [426, 355] on button "Play" at bounding box center [447, 363] width 119 height 31
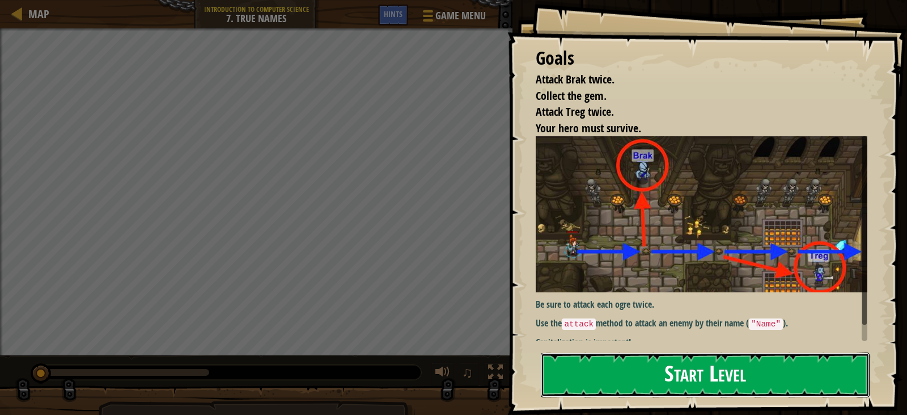
click at [691, 385] on button "Start Level" at bounding box center [705, 374] width 329 height 45
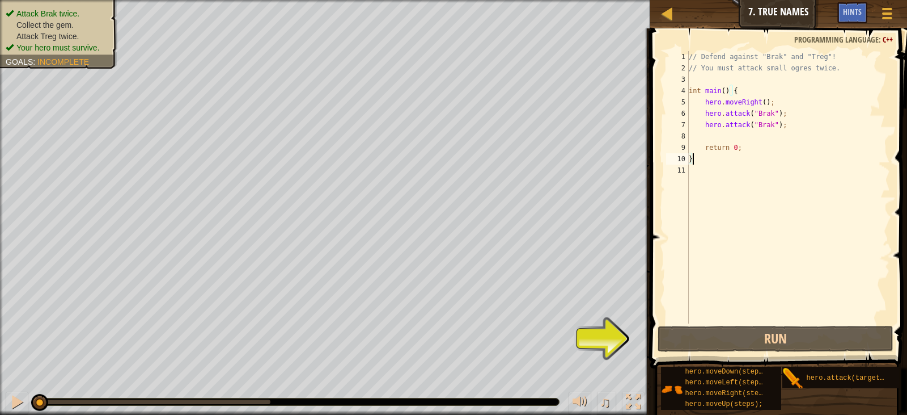
click at [703, 137] on div "// Defend against "Brak" and "Treg"! // You must attack small ogres twice. int …" at bounding box center [789, 198] width 204 height 295
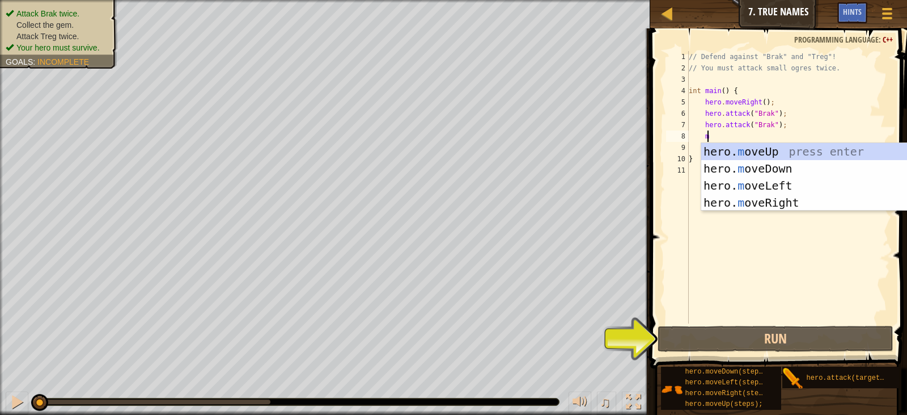
type textarea "mo"
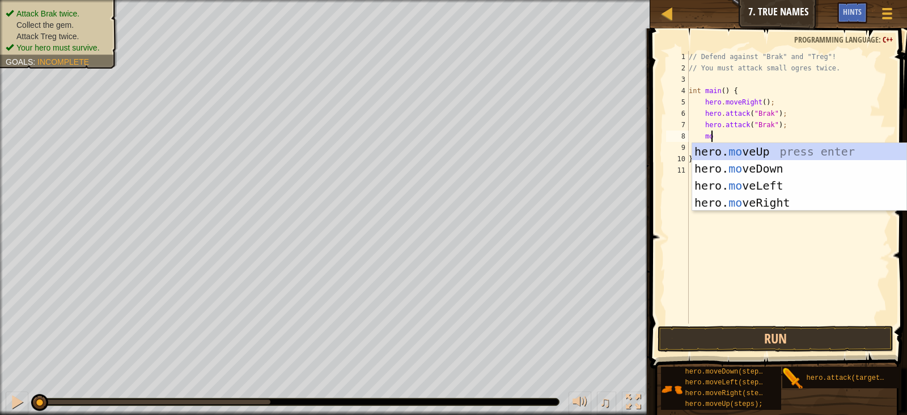
scroll to position [5, 1]
click at [762, 159] on div "hero. mo veUp press enter hero. mo veDown press enter hero. mo veLeft press ent…" at bounding box center [799, 194] width 214 height 102
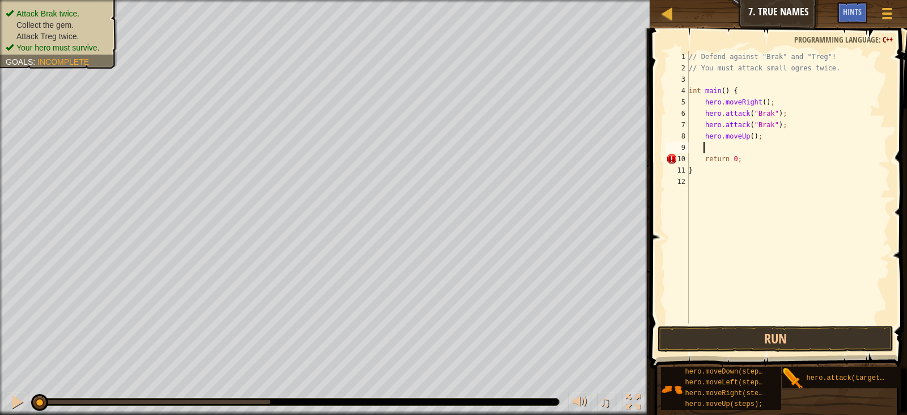
scroll to position [5, 1]
type textarea "m"
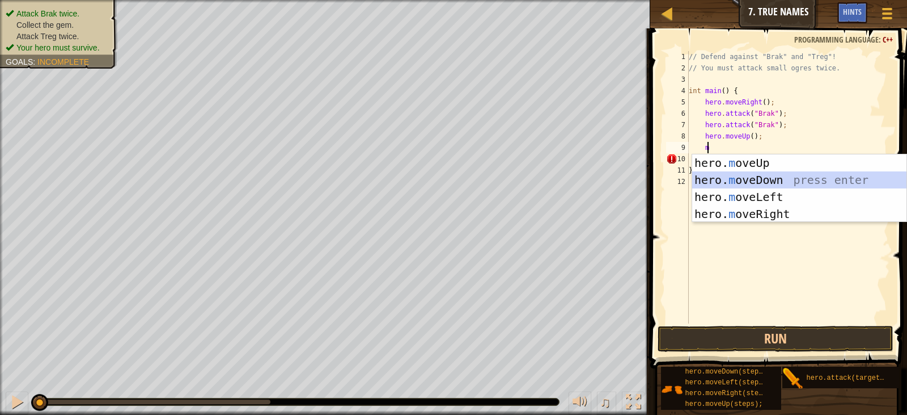
click at [731, 188] on div "hero. m oveUp press enter hero. m oveDown press enter hero. m oveLeft press ent…" at bounding box center [799, 205] width 214 height 102
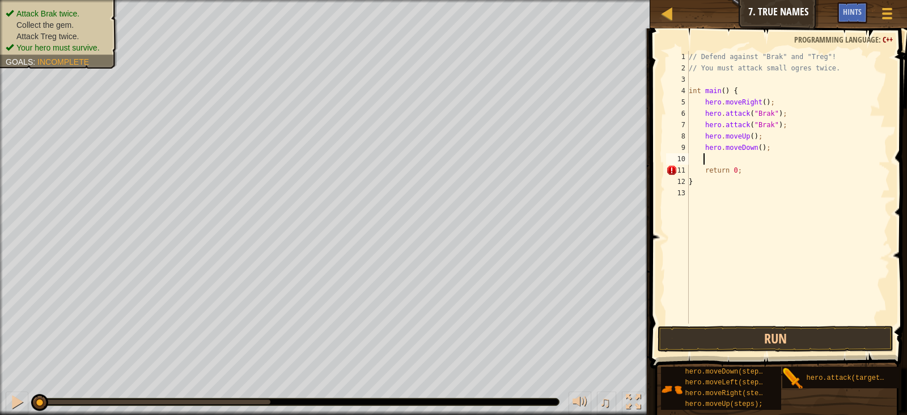
type textarea "m"
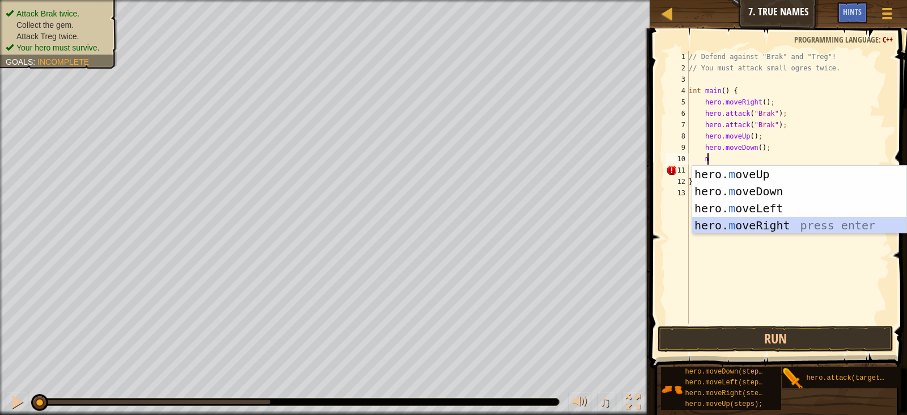
click at [723, 225] on div "hero. m oveUp press enter hero. m oveDown press enter hero. m oveLeft press ent…" at bounding box center [799, 217] width 214 height 102
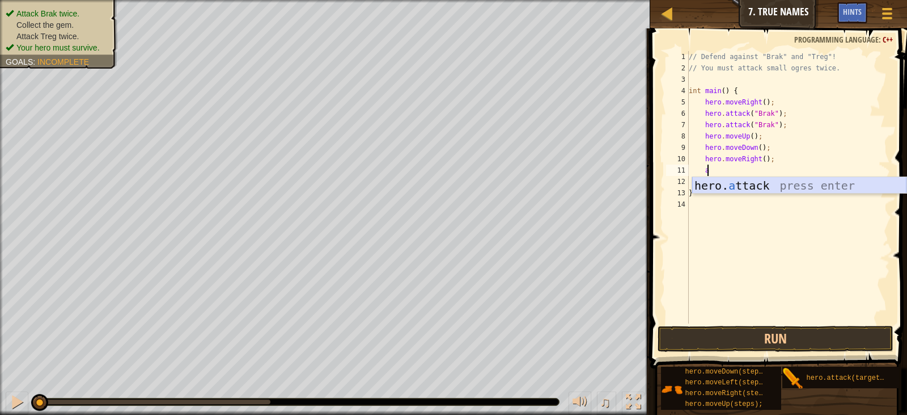
click at [738, 181] on div "hero. a ttack press enter" at bounding box center [799, 202] width 214 height 51
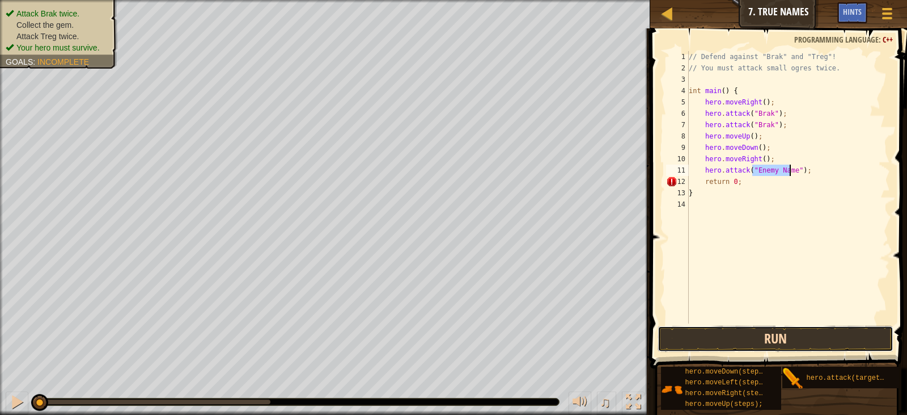
drag, startPoint x: 737, startPoint y: 341, endPoint x: 745, endPoint y: 340, distance: 8.5
click at [739, 341] on button "Run" at bounding box center [776, 338] width 236 height 26
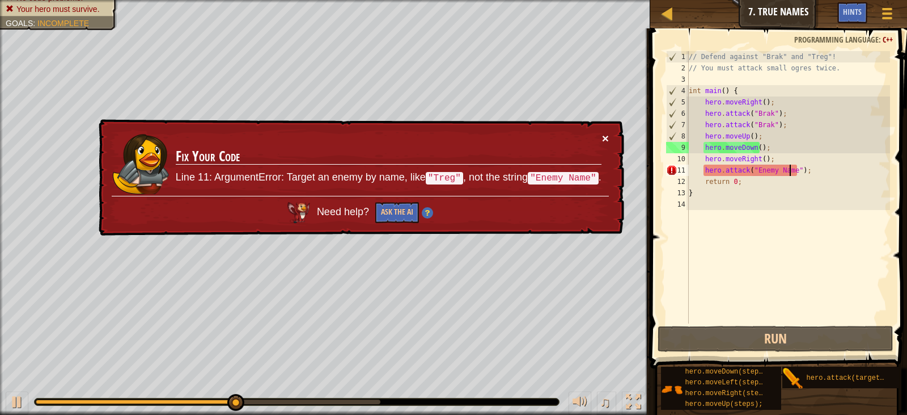
click at [603, 136] on button "×" at bounding box center [605, 138] width 7 height 12
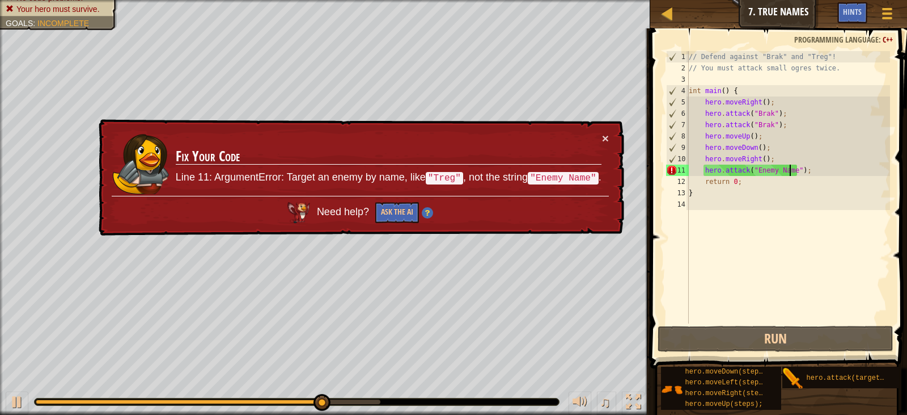
click at [766, 174] on div "// Defend against "Brak" and "Treg"! // You must attack small ogres twice. int …" at bounding box center [789, 198] width 204 height 295
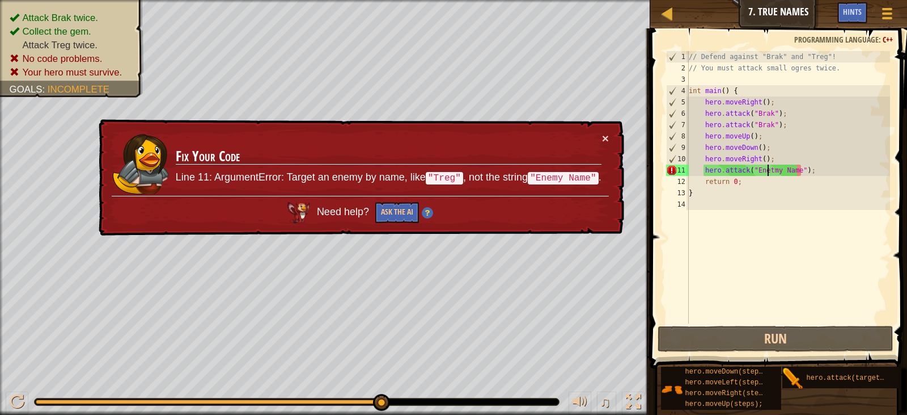
scroll to position [5, 6]
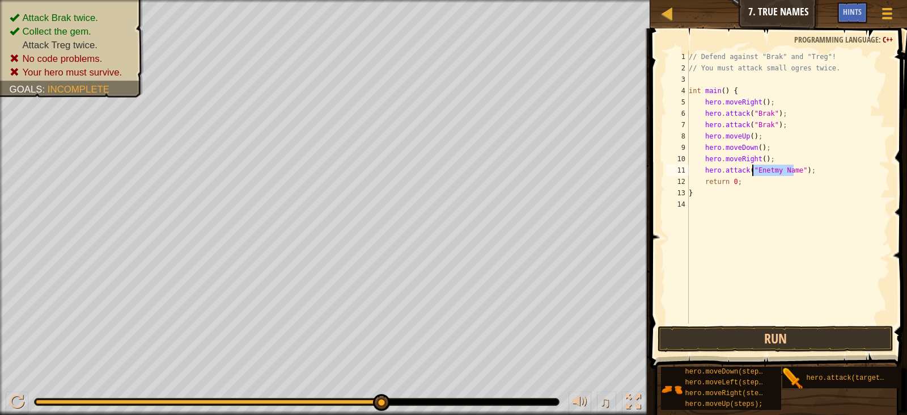
drag, startPoint x: 793, startPoint y: 170, endPoint x: 751, endPoint y: 172, distance: 42.6
click at [751, 172] on div "// Defend against "Brak" and "Treg"! // You must attack small ogres twice. int …" at bounding box center [789, 198] width 204 height 295
click at [747, 336] on button "Run" at bounding box center [776, 338] width 236 height 26
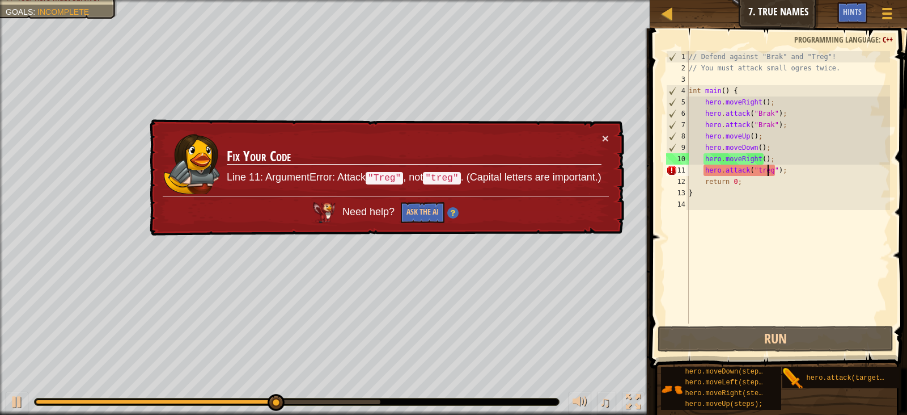
click at [611, 134] on div "× Fix Your Code Line 11: ArgumentError: Attack "Treg" , not "treg" . (Capital l…" at bounding box center [385, 177] width 477 height 117
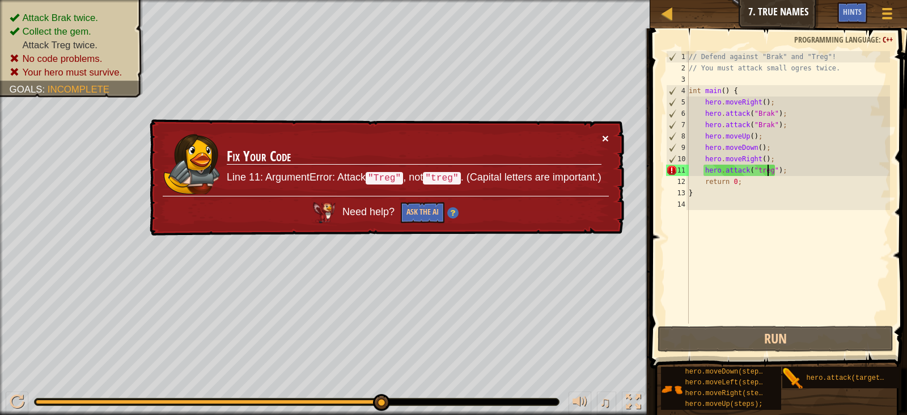
click at [606, 133] on button "×" at bounding box center [605, 138] width 7 height 12
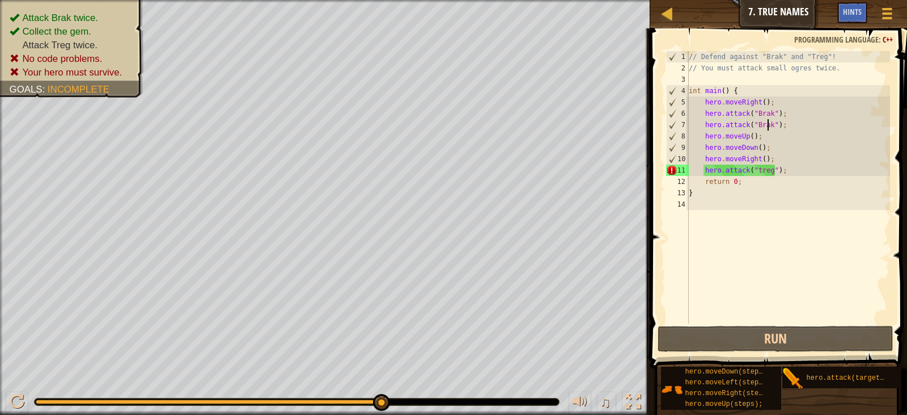
click at [768, 124] on div "// Defend against "Brak" and "Treg"! // You must attack small ogres twice. int …" at bounding box center [789, 198] width 204 height 295
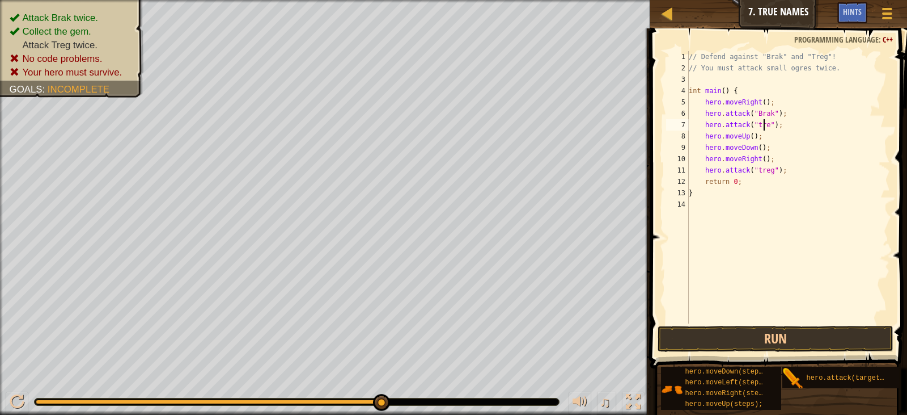
type textarea "hero.attack("treg");"
drag, startPoint x: 773, startPoint y: 334, endPoint x: 776, endPoint y: 327, distance: 7.9
click at [776, 329] on button "Run" at bounding box center [776, 338] width 236 height 26
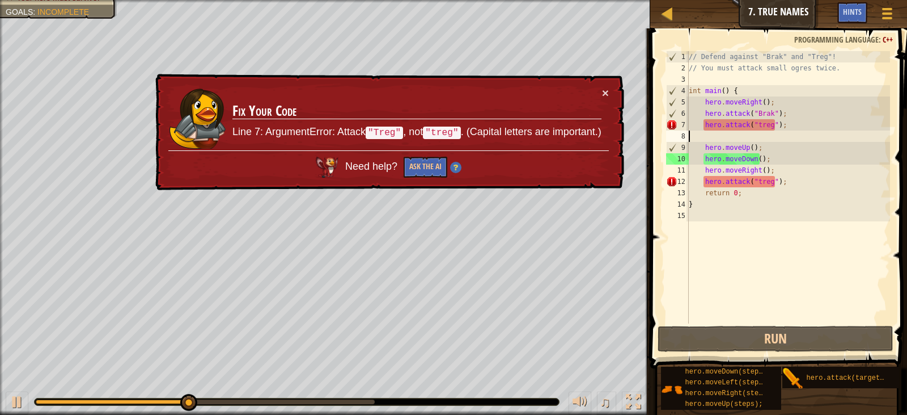
click at [611, 88] on div "× Fix Your Code Line 7: ArgumentError: Attack "Treg" , not "treg" . (Capital le…" at bounding box center [388, 132] width 471 height 117
click at [600, 88] on td "Fix Your Code Line 7: ArgumentError: Attack "Treg" , not "treg" . (Capital lett…" at bounding box center [417, 119] width 370 height 64
click at [603, 94] on button "×" at bounding box center [605, 93] width 7 height 12
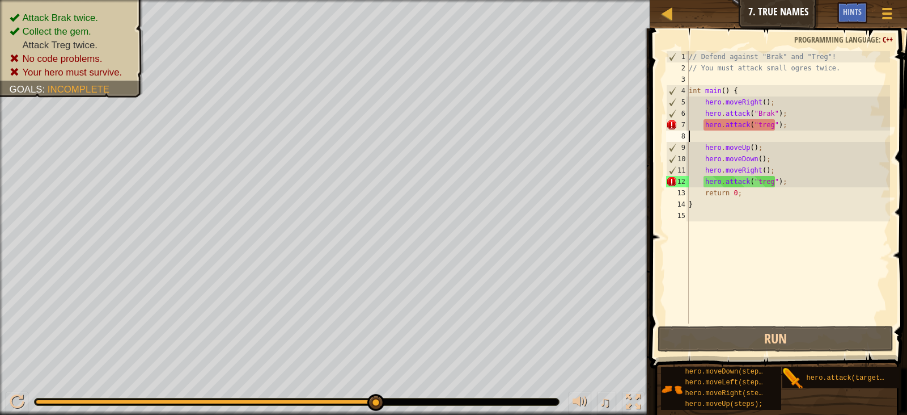
click at [792, 181] on div "// Defend against "Brak" and "Treg"! // You must attack small ogres twice. int …" at bounding box center [789, 198] width 204 height 295
type textarea "hero.attack("treg");"
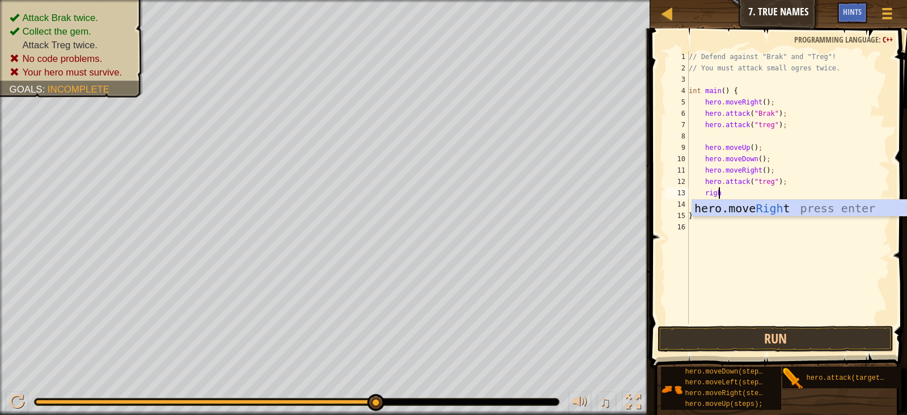
type textarea "right"
click at [718, 211] on div "hero.move Right press enter" at bounding box center [799, 225] width 214 height 51
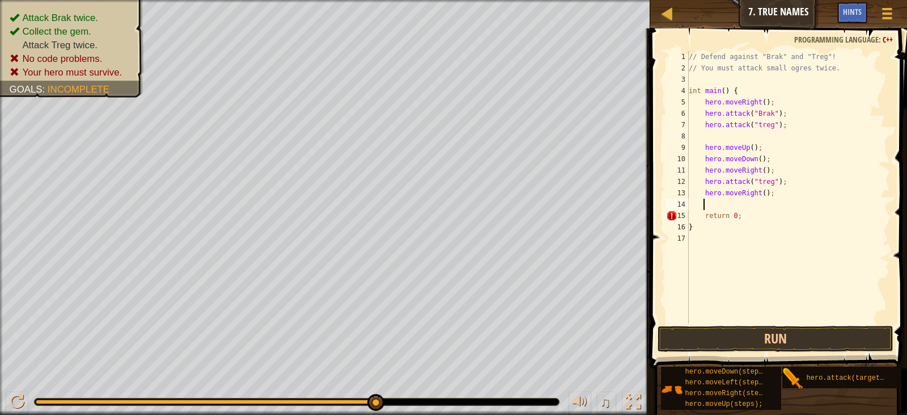
scroll to position [5, 1]
click at [746, 344] on button "Run" at bounding box center [776, 338] width 236 height 26
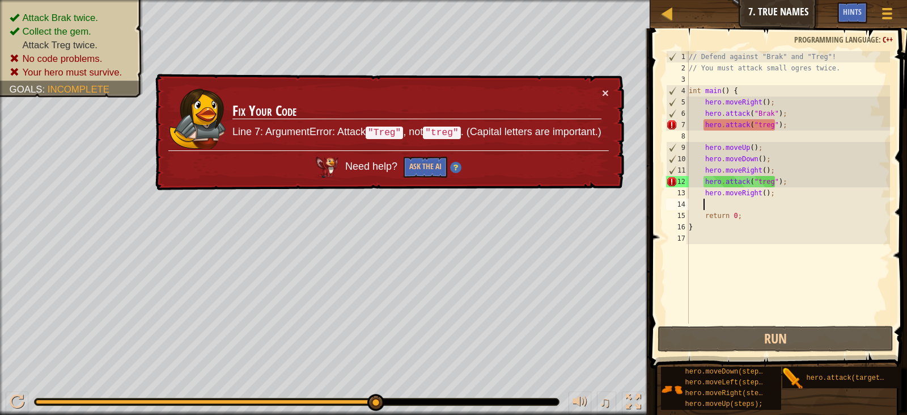
click at [600, 88] on td "Fix Your Code Line 7: ArgumentError: Attack "Treg" , not "treg" . (Capital lett…" at bounding box center [417, 119] width 370 height 64
click at [606, 88] on button "×" at bounding box center [605, 93] width 7 height 12
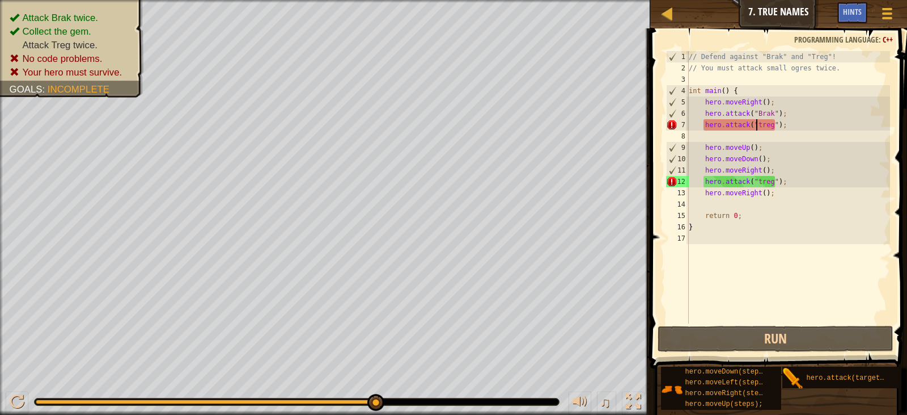
click at [757, 120] on div "// Defend against "Brak" and "Treg"! // You must attack small ogres twice. int …" at bounding box center [789, 198] width 204 height 295
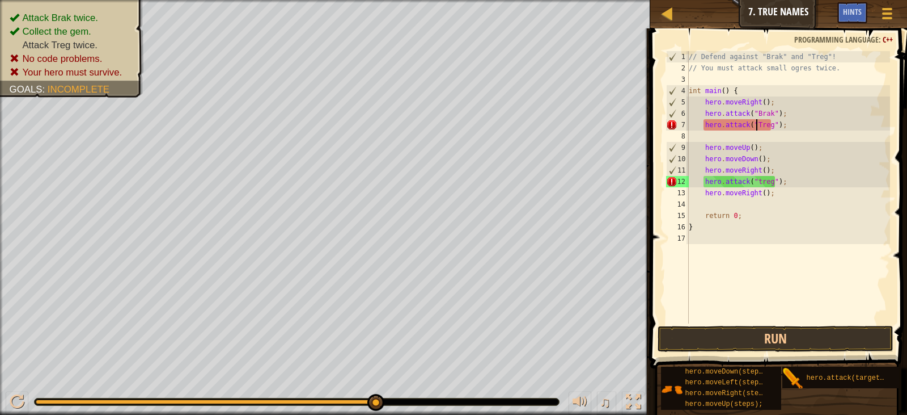
scroll to position [5, 5]
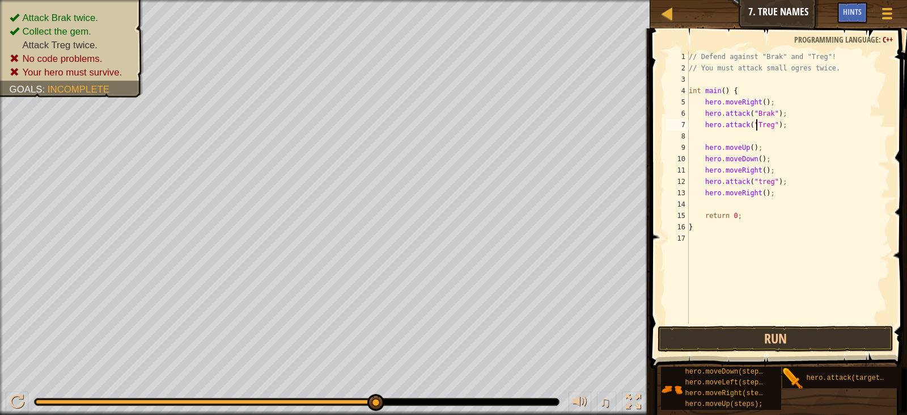
click at [755, 181] on div "// Defend against "Brak" and "Treg"! // You must attack small ogres twice. int …" at bounding box center [789, 198] width 204 height 295
type textarea "hero.attack("Treg");"
click at [739, 330] on button "Run" at bounding box center [776, 338] width 236 height 26
